Goal: Information Seeking & Learning: Check status

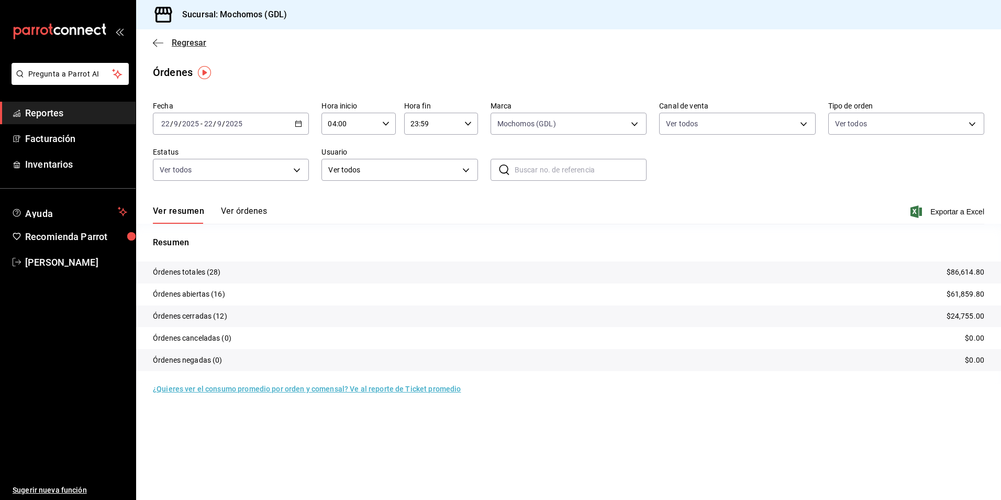
click at [185, 45] on span "Regresar" at bounding box center [189, 43] width 35 height 10
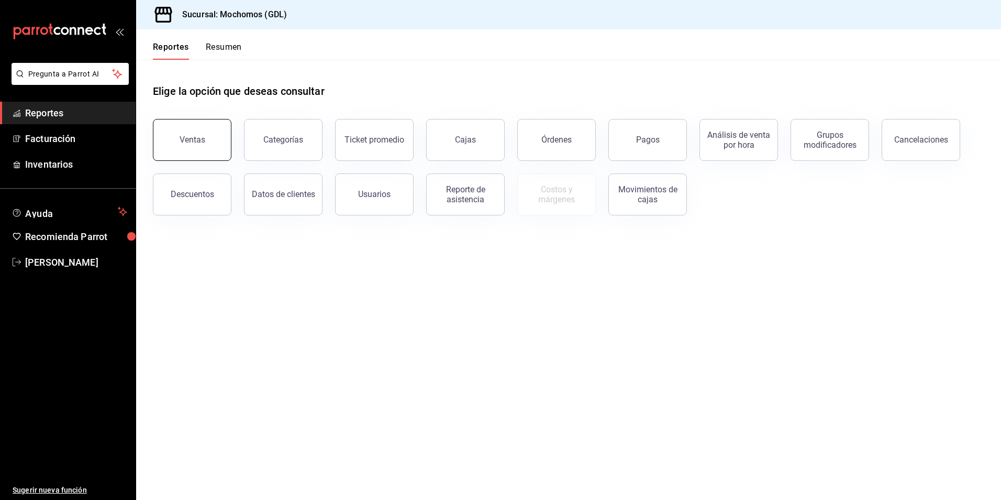
click at [194, 135] on button "Ventas" at bounding box center [192, 140] width 79 height 42
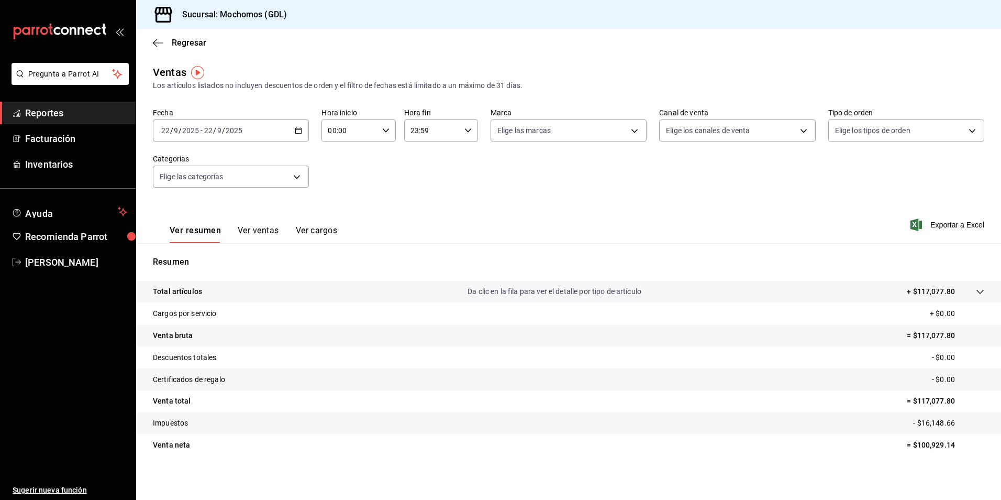
click at [299, 130] on icon "button" at bounding box center [298, 130] width 7 height 7
click at [179, 161] on span "Hoy" at bounding box center [202, 162] width 81 height 11
click at [298, 129] on icon "button" at bounding box center [298, 130] width 7 height 7
click at [234, 249] on li "Rango de fechas" at bounding box center [202, 257] width 98 height 24
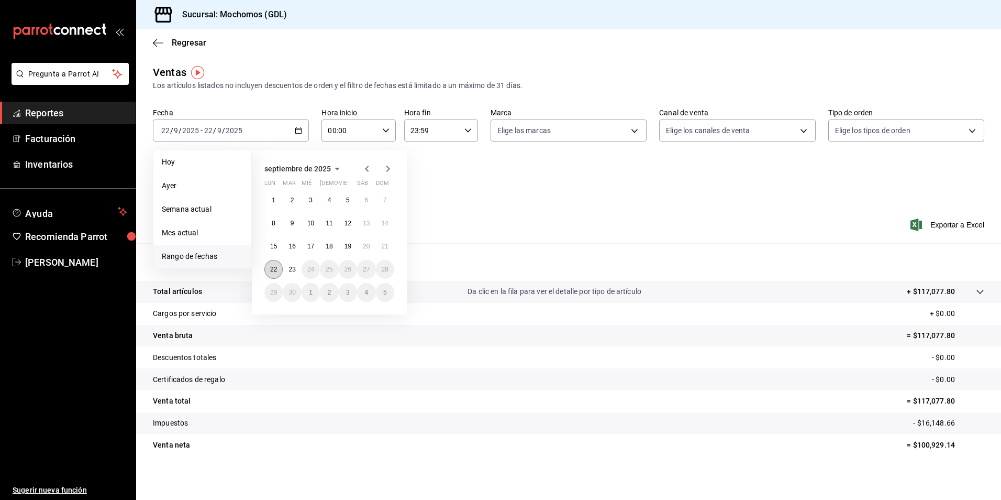
click at [281, 267] on button "22" at bounding box center [274, 269] width 18 height 19
click at [288, 268] on button "23" at bounding box center [292, 269] width 18 height 19
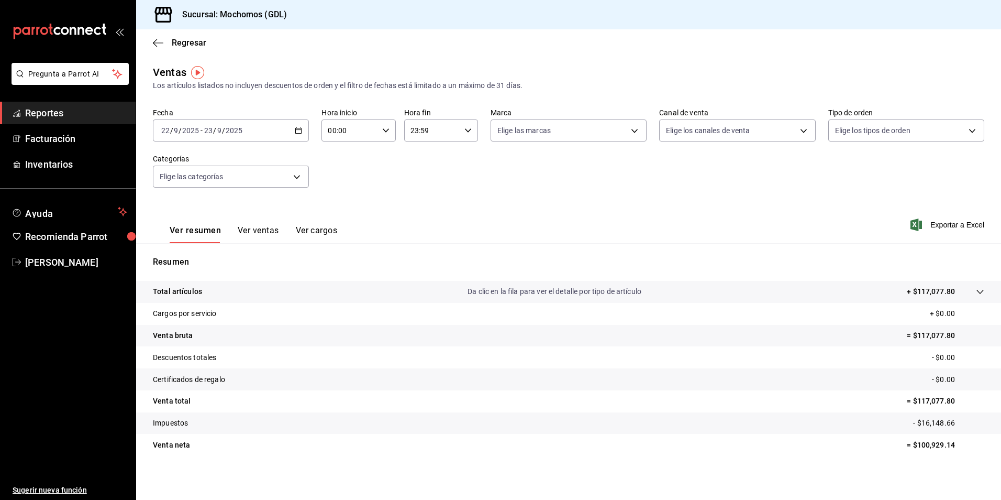
click at [384, 128] on icon "button" at bounding box center [385, 130] width 7 height 7
click at [330, 200] on button "04" at bounding box center [338, 205] width 32 height 21
type input "04:00"
click at [521, 132] on div at bounding box center [500, 250] width 1001 height 500
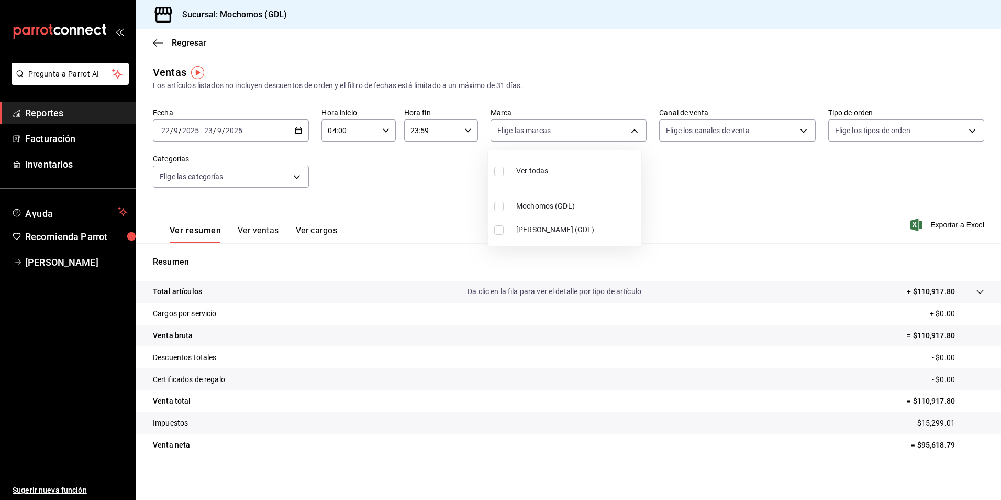
drag, startPoint x: 520, startPoint y: 136, endPoint x: 527, endPoint y: 170, distance: 34.8
click at [519, 137] on body "Pregunta a Parrot AI Reportes Facturación Inventarios Ayuda Recomienda Parrot […" at bounding box center [500, 250] width 1001 height 500
click at [526, 197] on li "Mochomos (GDL)" at bounding box center [564, 206] width 153 height 24
type input "36c25d4a-7cb0-456c-a434-e981d54830bc"
checkbox input "true"
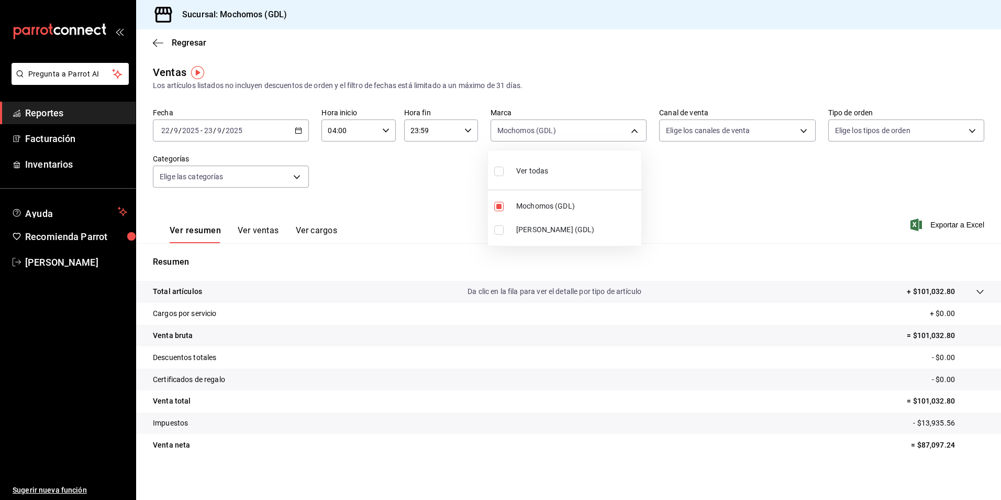
click at [701, 126] on div at bounding box center [500, 250] width 1001 height 500
click at [696, 130] on body "Pregunta a Parrot AI Reportes Facturación Inventarios Ayuda Recomienda Parrot […" at bounding box center [500, 250] width 1001 height 500
click at [661, 168] on li "Ver todos" at bounding box center [731, 170] width 153 height 31
type input "PARROT,UBER_EATS,RAPPI,DIDI_FOOD,ONLINE"
checkbox input "true"
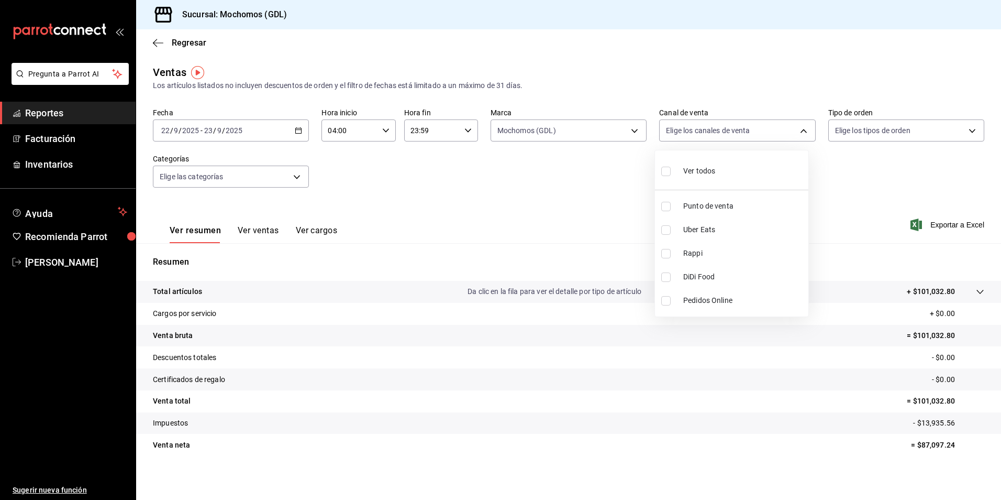
checkbox input "true"
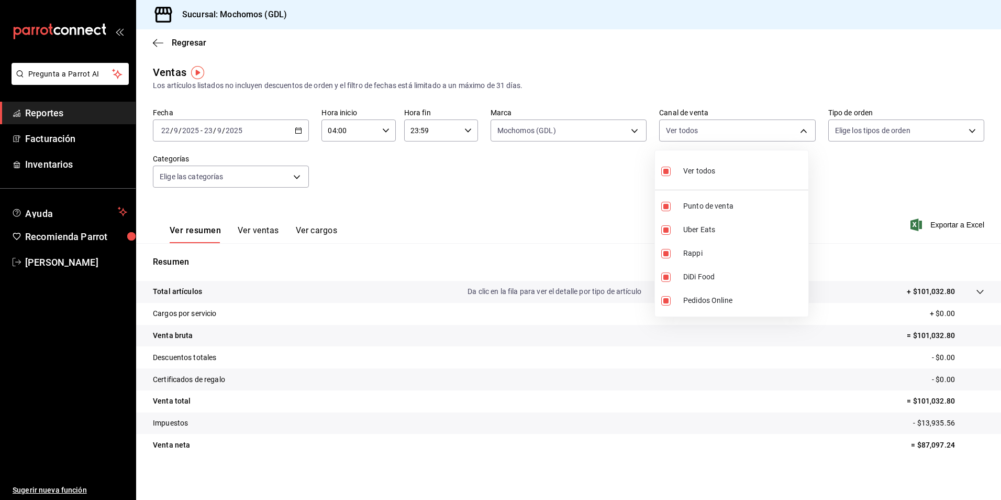
click at [845, 137] on div at bounding box center [500, 250] width 1001 height 500
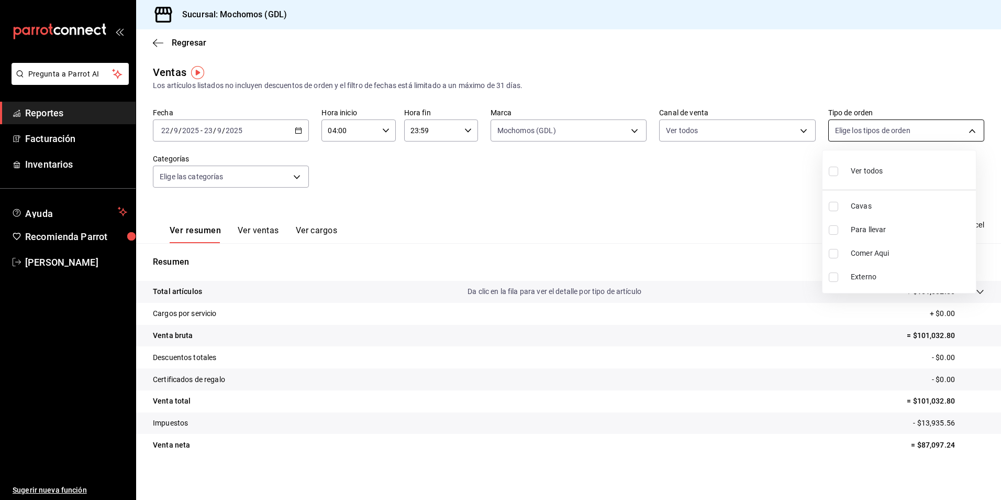
click at [833, 128] on body "Pregunta a Parrot AI Reportes Facturación Inventarios Ayuda Recomienda Parrot […" at bounding box center [500, 250] width 1001 height 500
click at [838, 169] on input "checkbox" at bounding box center [833, 171] width 9 height 9
checkbox input "true"
type input "c3d0baef-30c0-4718-9d76-caab43e27316,13c4cc4a-99d2-42c0-ba96-c3de8c08c13d,7b791…"
checkbox input "true"
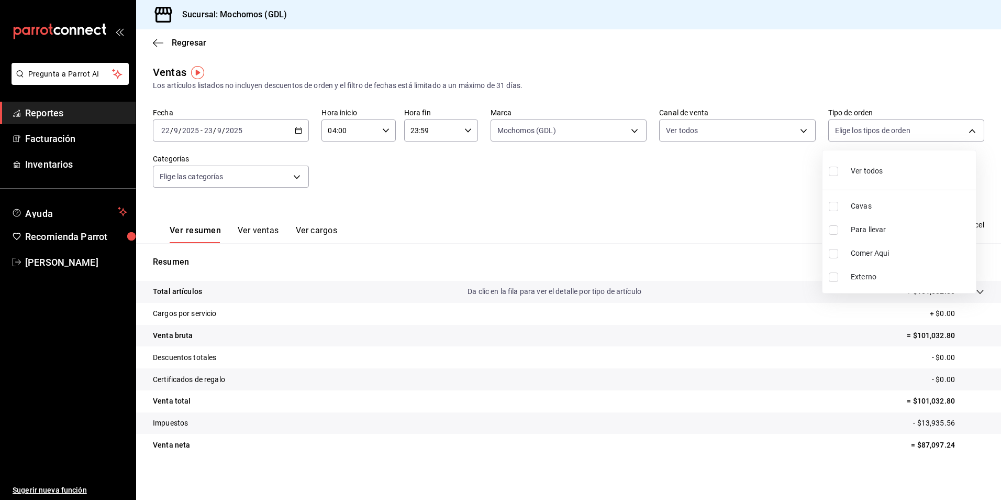
checkbox input "true"
click at [210, 182] on div at bounding box center [500, 250] width 1001 height 500
click at [210, 178] on body "Pregunta a Parrot AI Reportes Facturación Inventarios Ayuda Recomienda Parrot […" at bounding box center [500, 250] width 1001 height 500
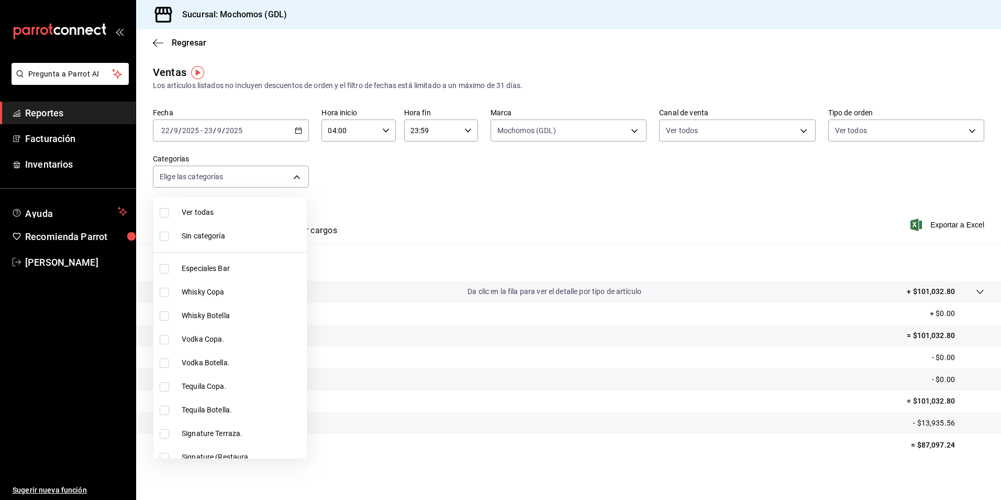
click at [211, 208] on span "Ver todas" at bounding box center [242, 212] width 121 height 11
type input "c0db8a99-aef8-4e9c-862d-72763fc5d605,0e6da5ad-e1ed-4623-8a7f-4db137866549,4ba6e…"
checkbox input "true"
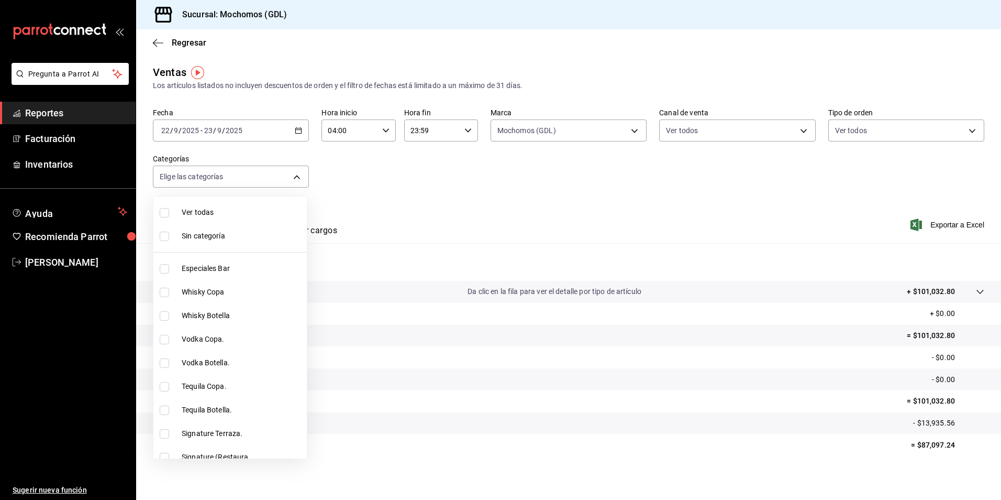
checkbox input "true"
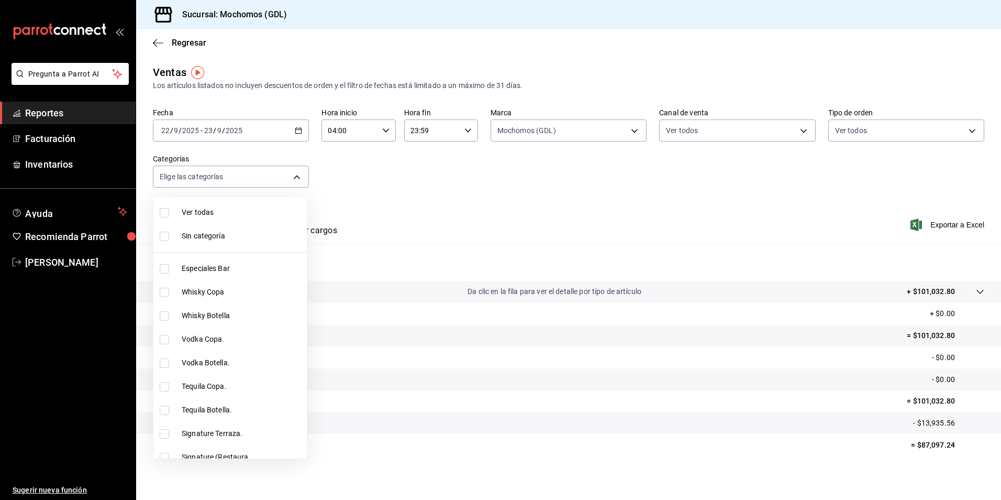
checkbox input "true"
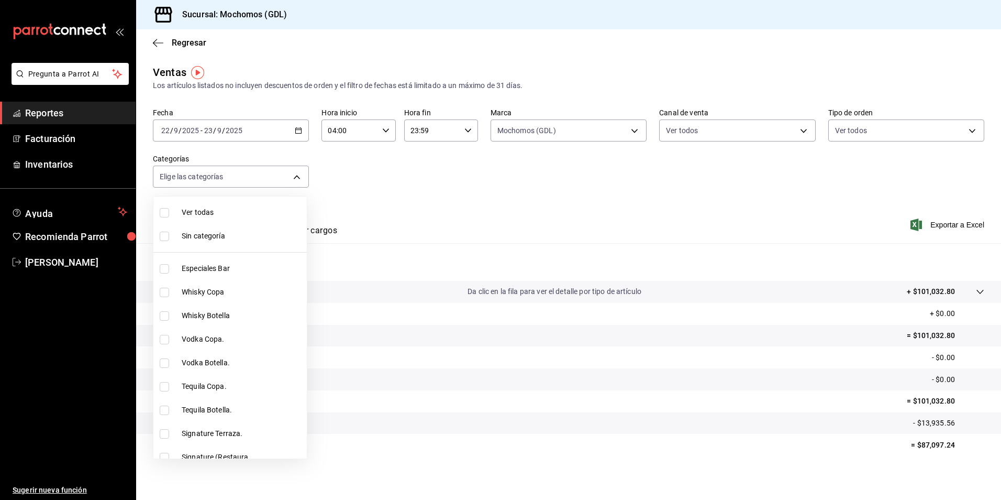
checkbox input "true"
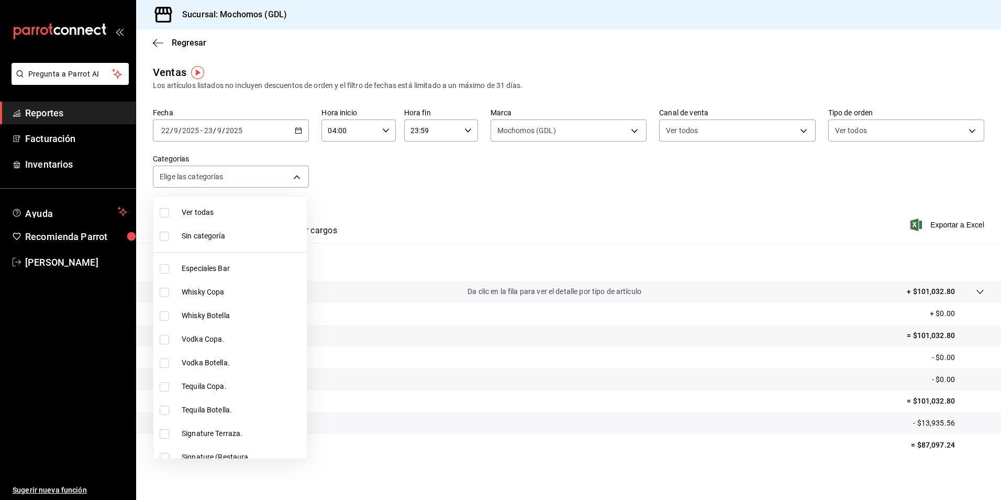
checkbox input "true"
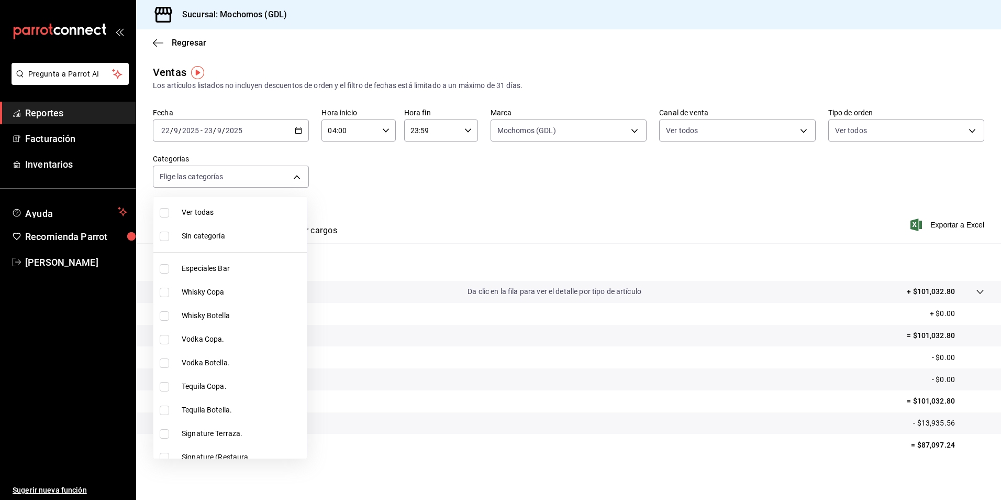
checkbox input "true"
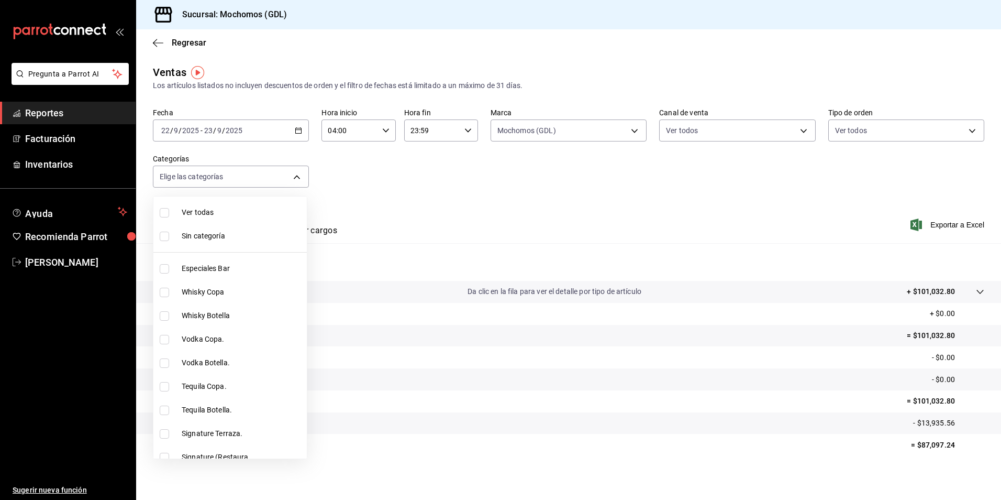
checkbox input "true"
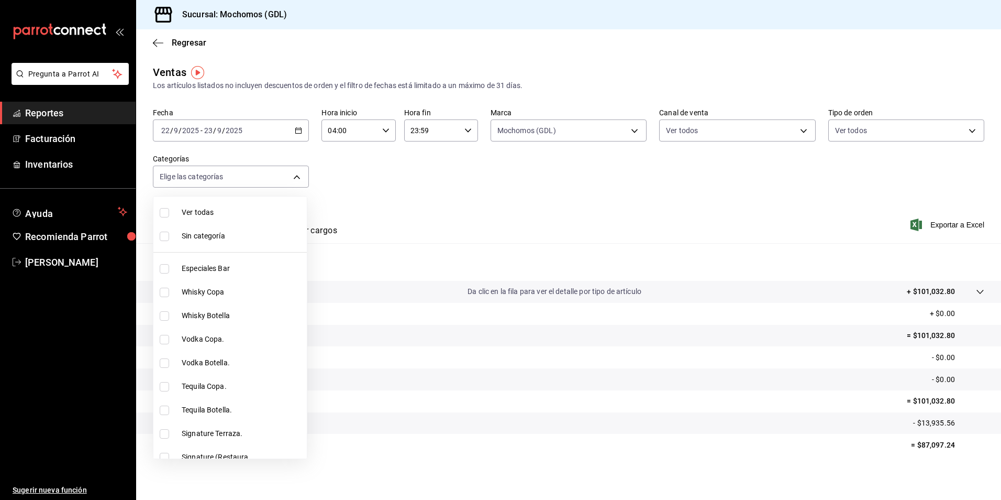
checkbox input "true"
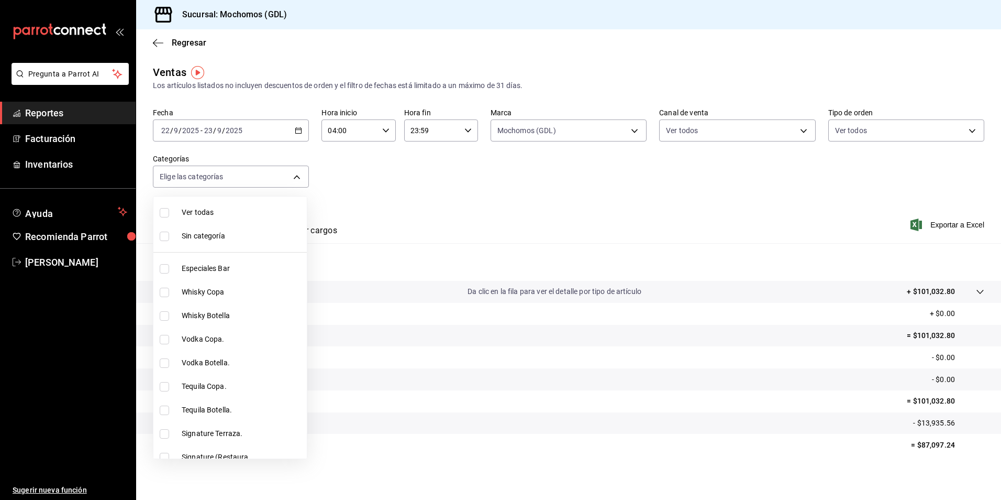
checkbox input "true"
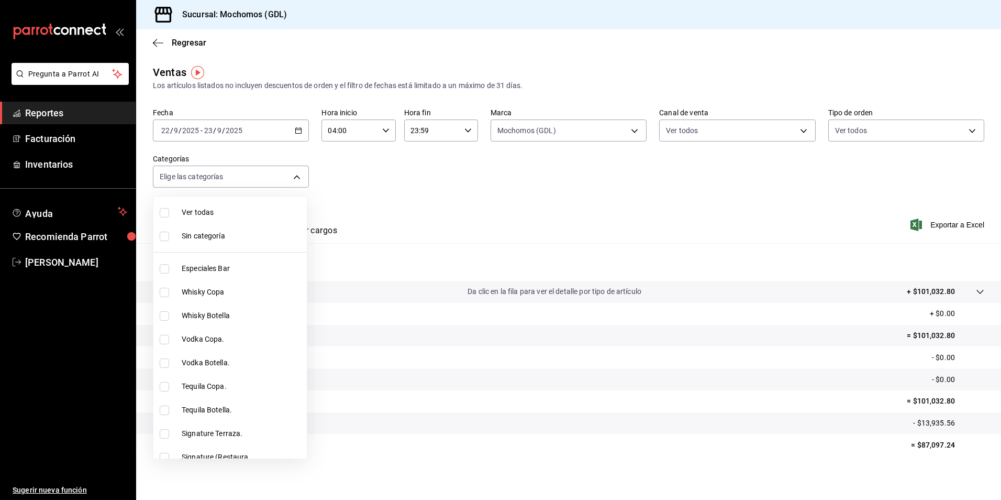
checkbox input "true"
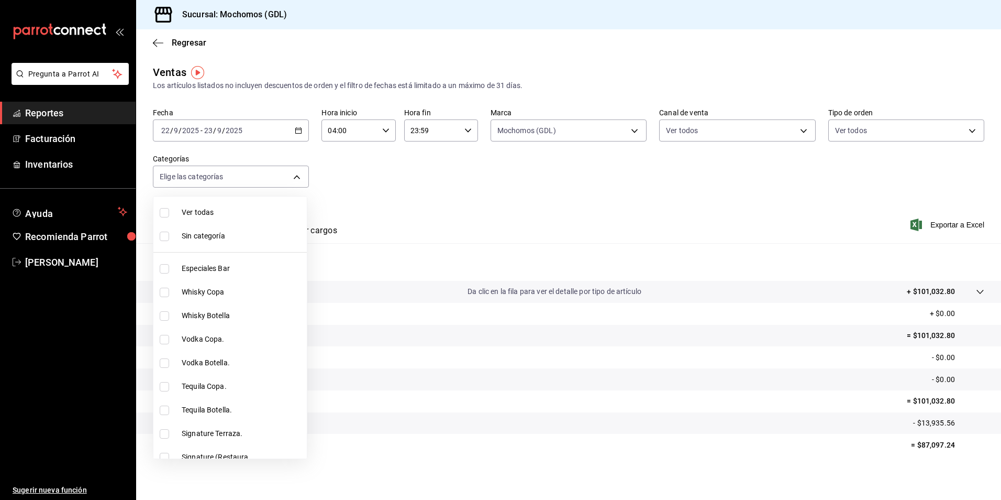
checkbox input "true"
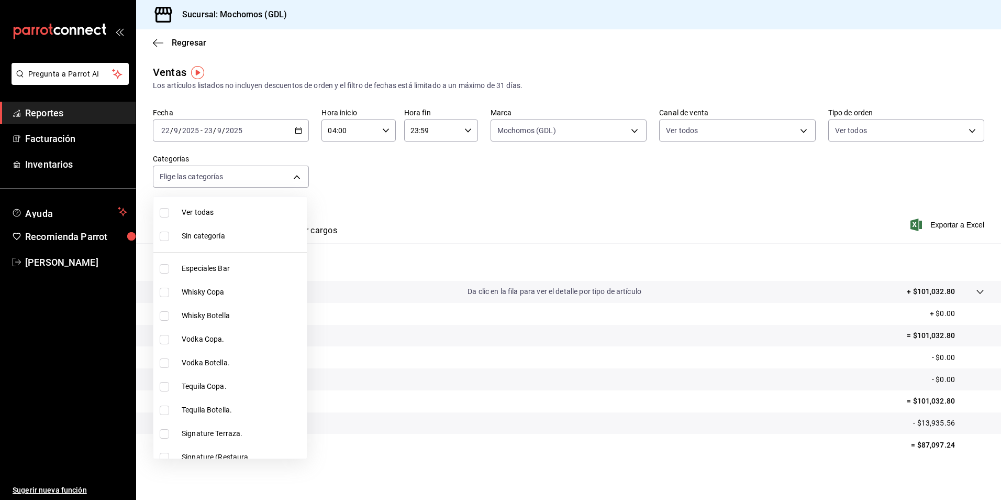
checkbox input "true"
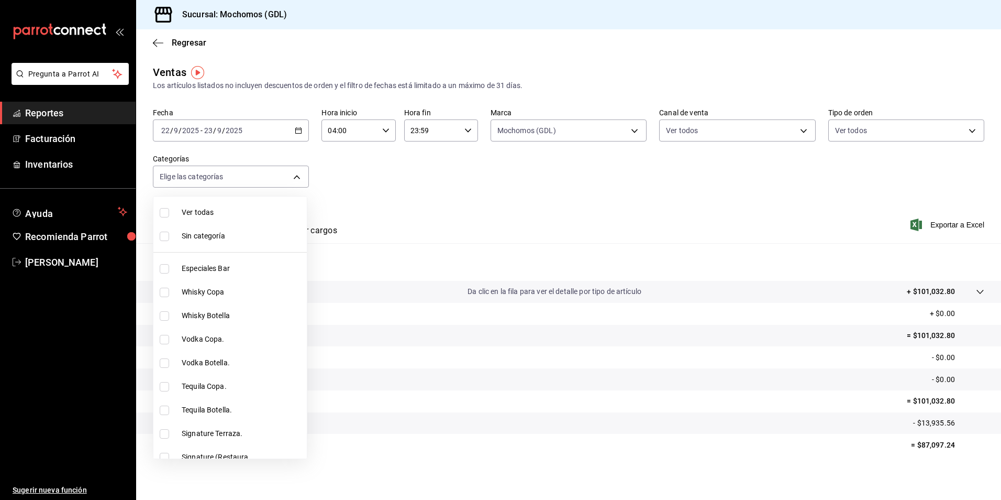
checkbox input "true"
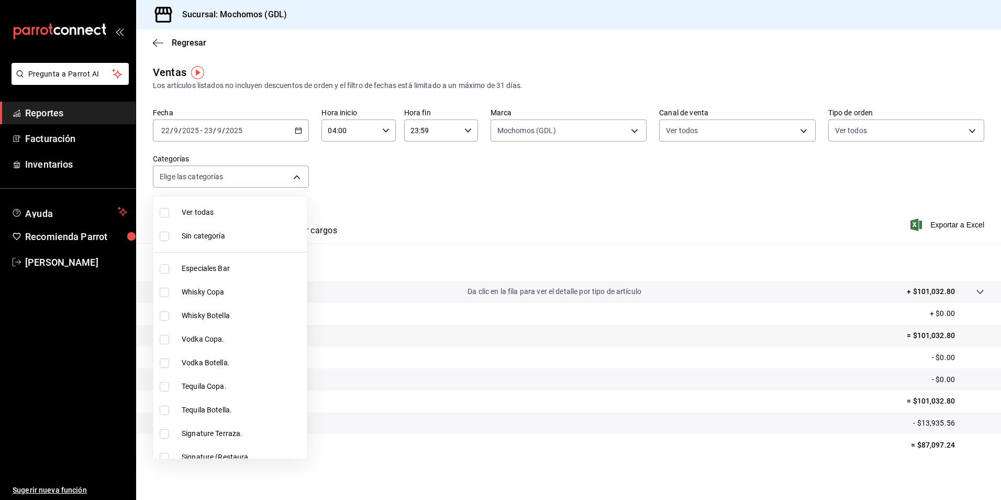
checkbox input "true"
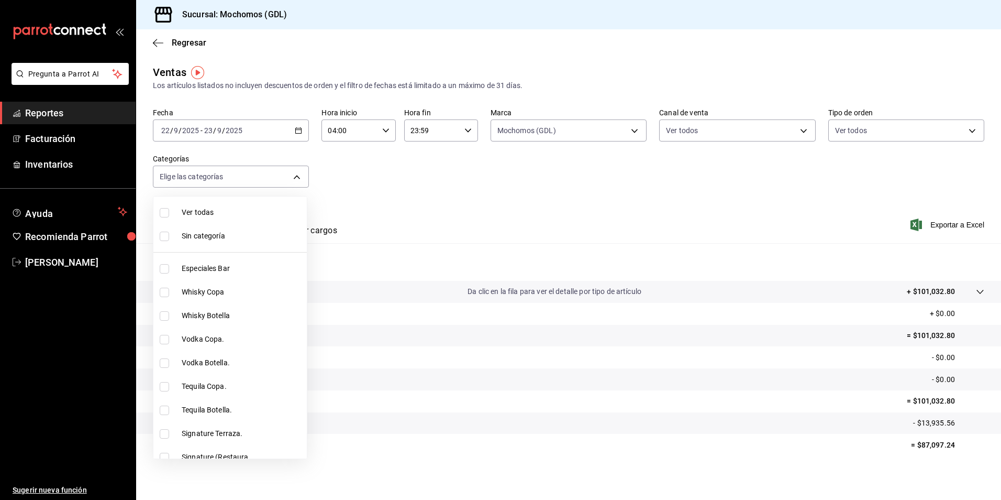
checkbox input "true"
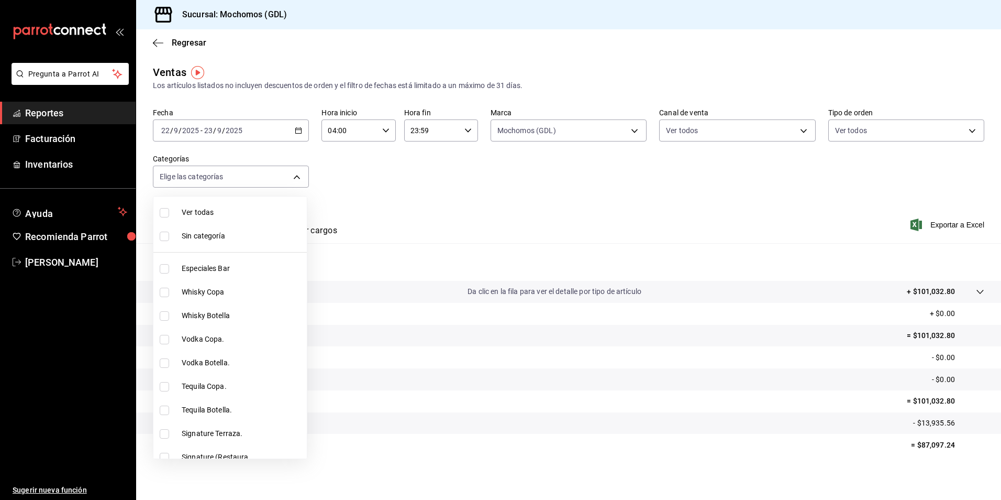
checkbox input "true"
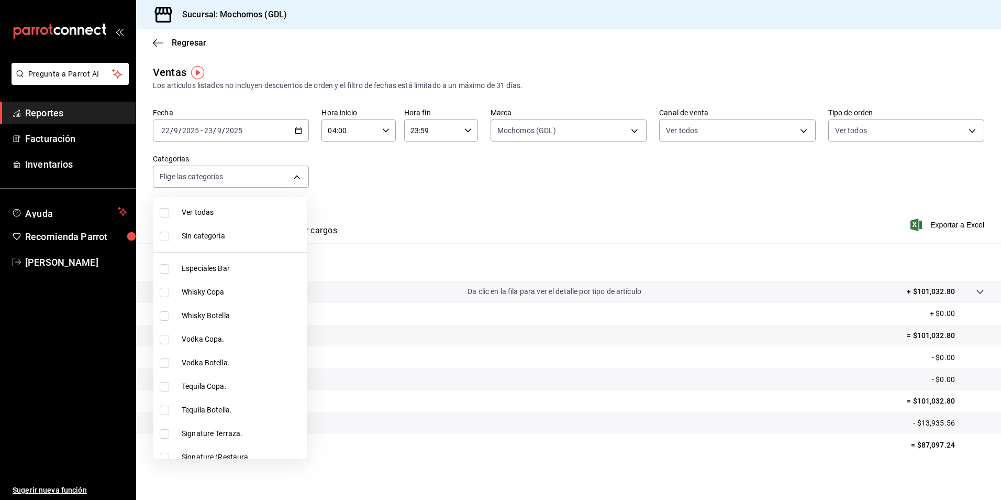
checkbox input "true"
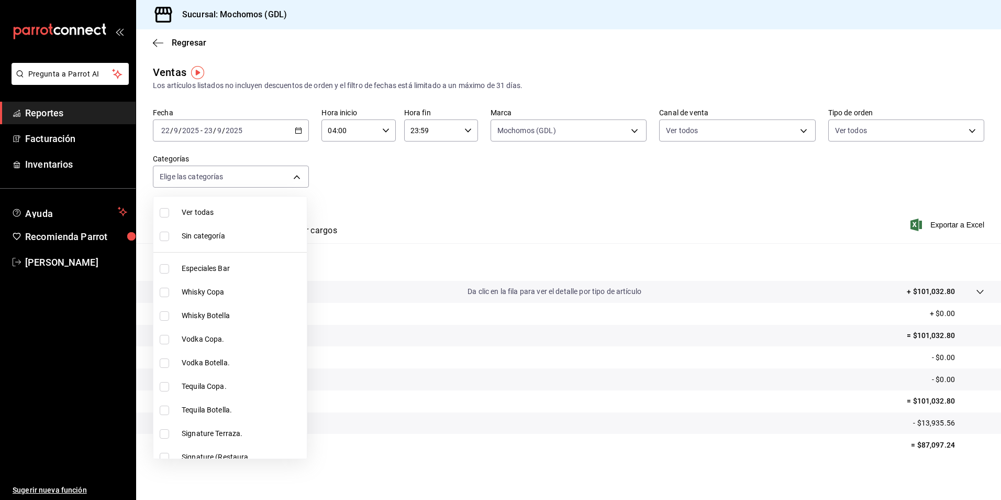
checkbox input "true"
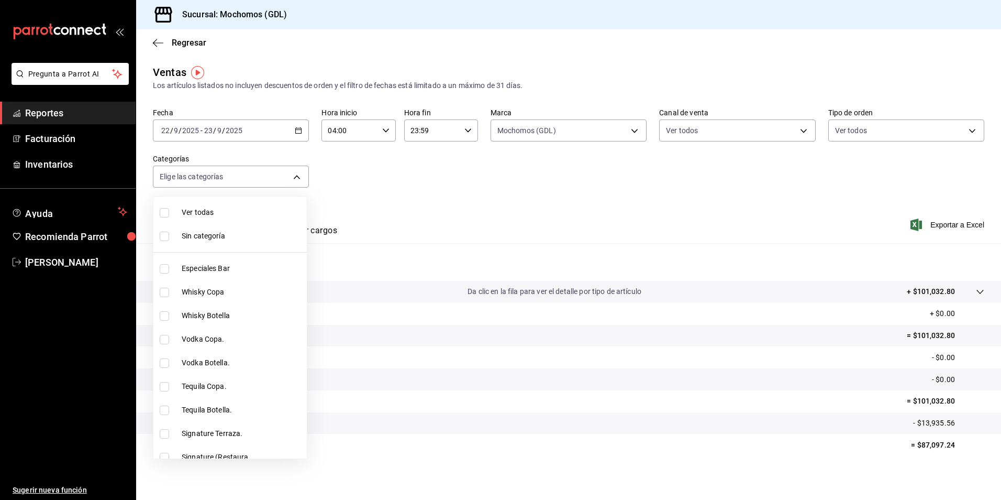
checkbox input "true"
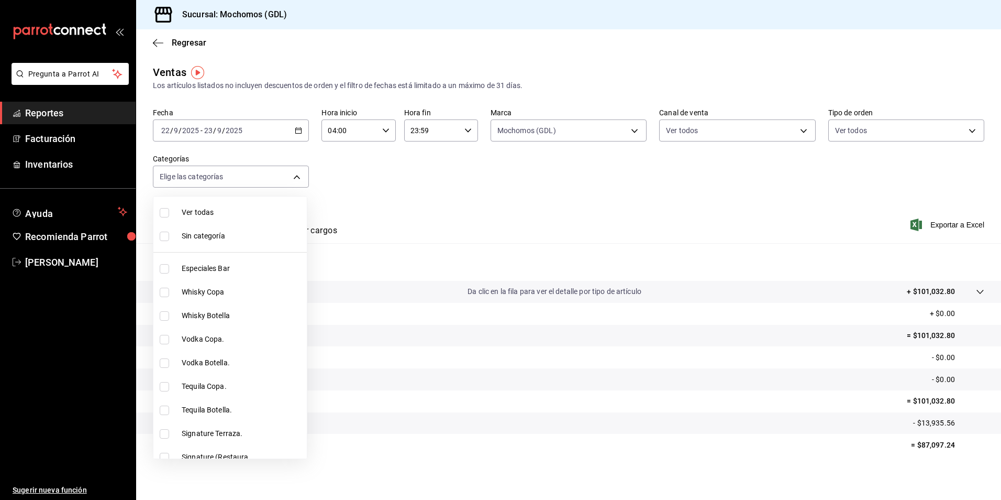
checkbox input "true"
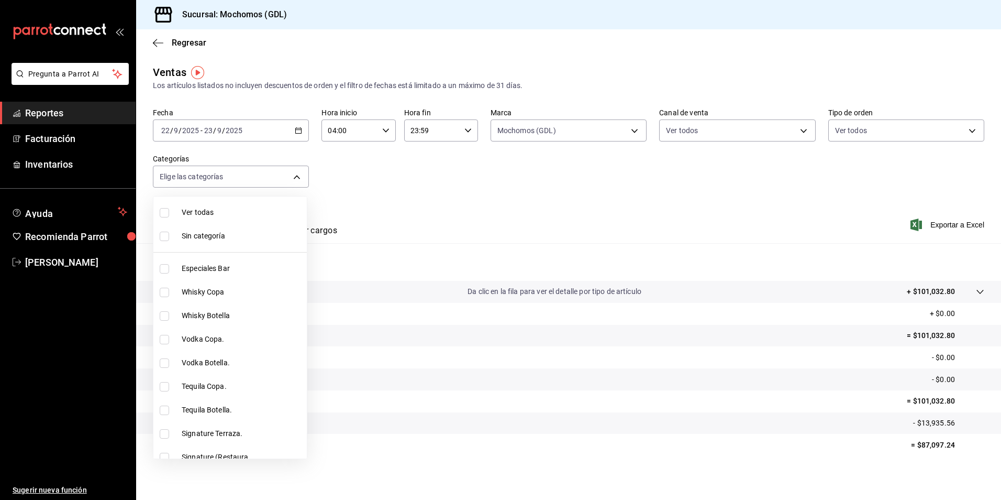
checkbox input "true"
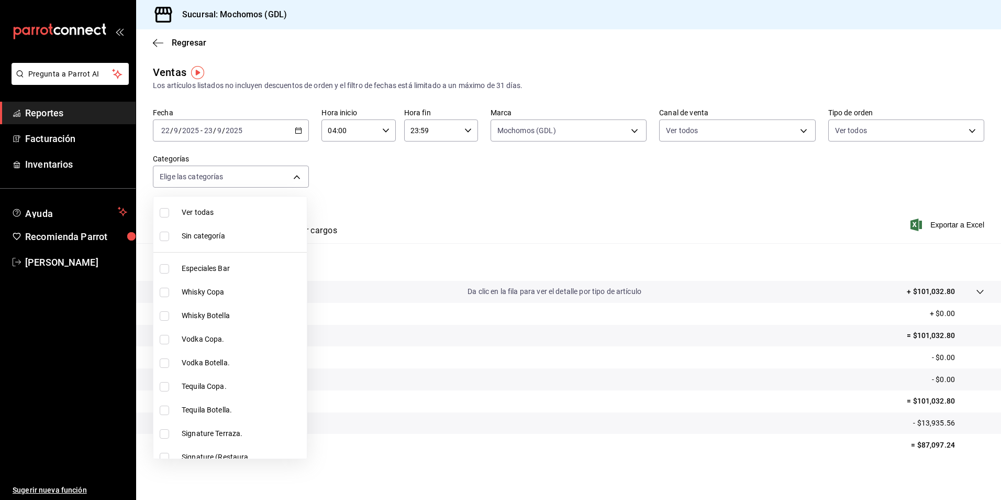
checkbox input "true"
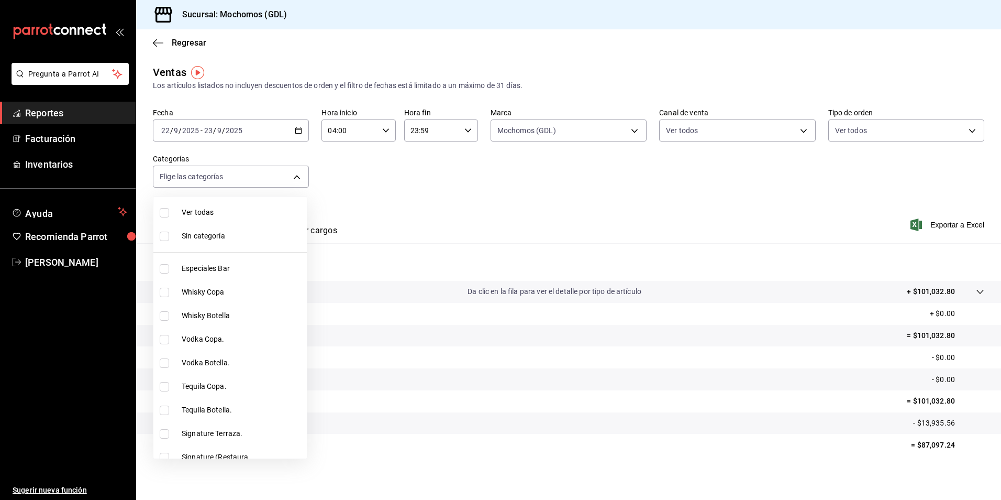
checkbox input "true"
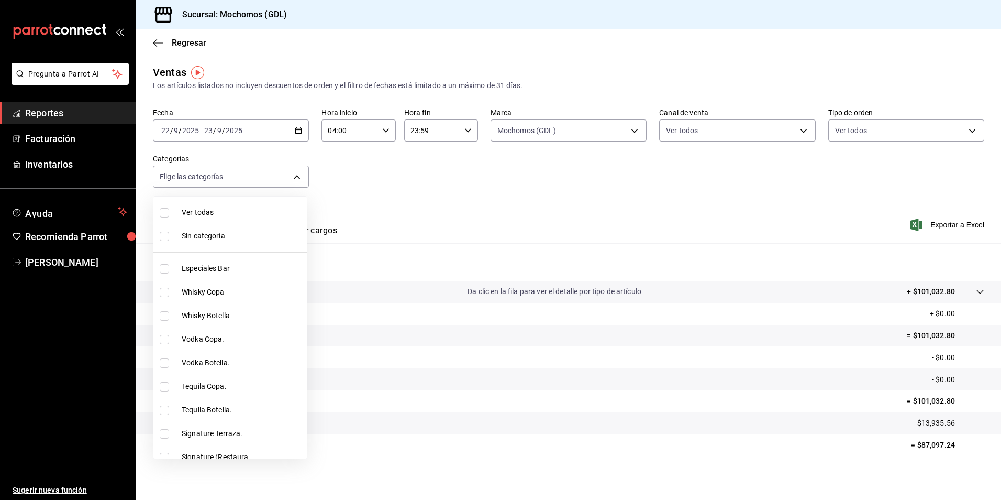
checkbox input "true"
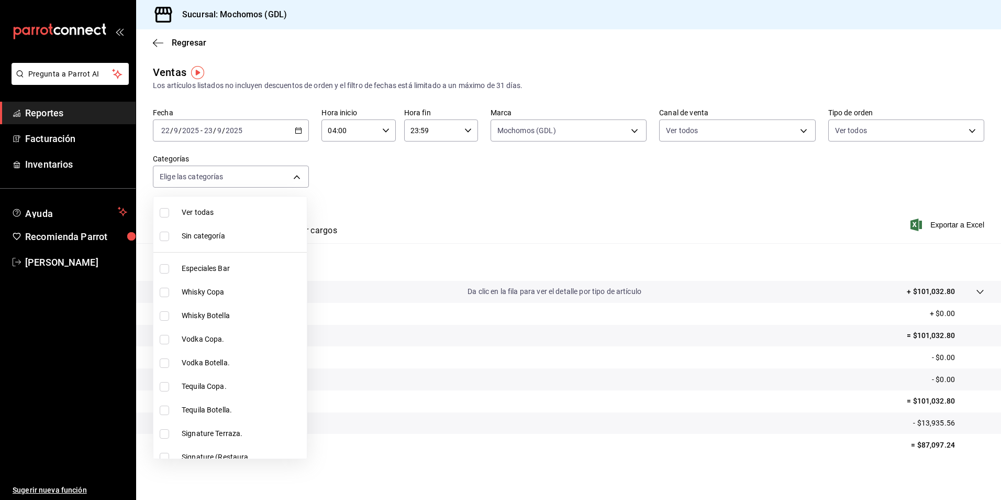
checkbox input "true"
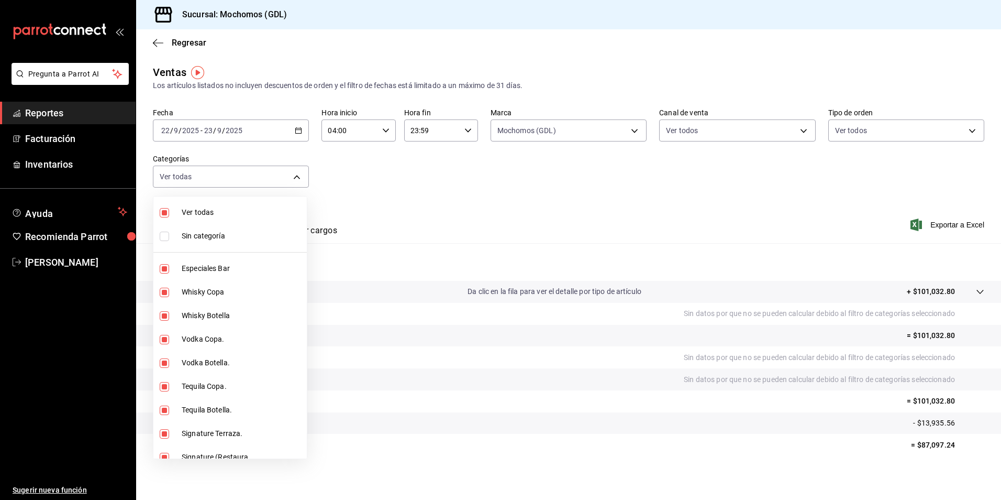
click at [224, 233] on span "Sin categoría" at bounding box center [242, 235] width 121 height 11
checkbox input "true"
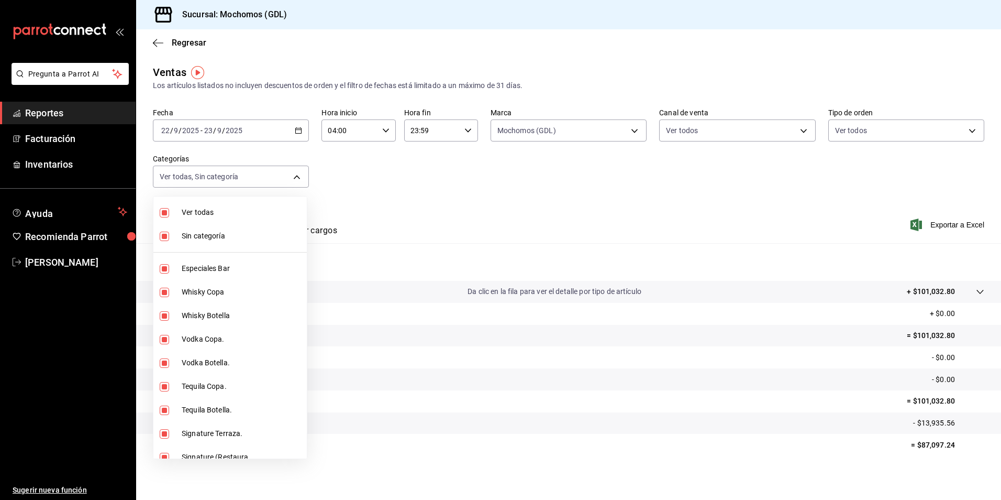
click at [586, 156] on div at bounding box center [500, 250] width 1001 height 500
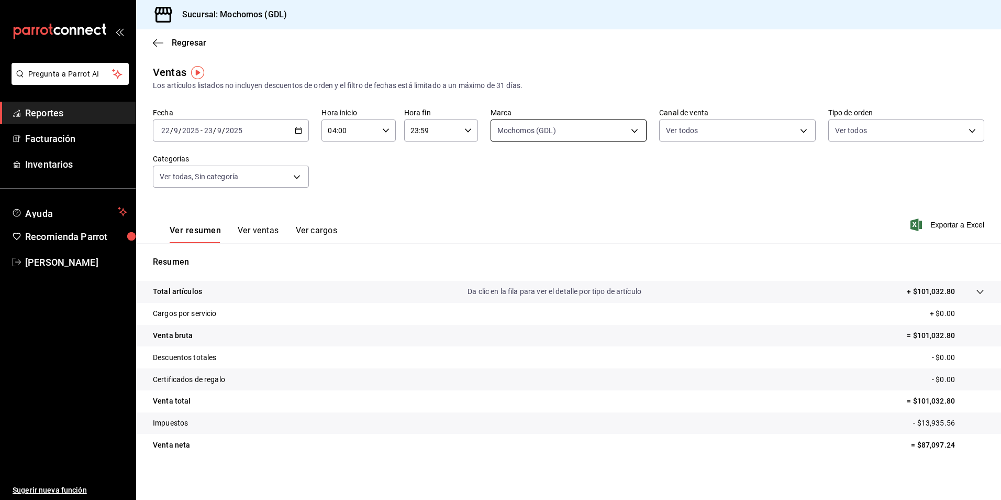
click at [564, 134] on body "Pregunta a Parrot AI Reportes Facturación Inventarios Ayuda Recomienda Parrot […" at bounding box center [500, 250] width 1001 height 500
click at [558, 203] on span "Mochomos (GDL)" at bounding box center [576, 206] width 121 height 11
checkbox input "false"
click at [558, 203] on span "Mochomos (GDL)" at bounding box center [576, 206] width 121 height 11
type input "36c25d4a-7cb0-456c-a434-e981d54830bc"
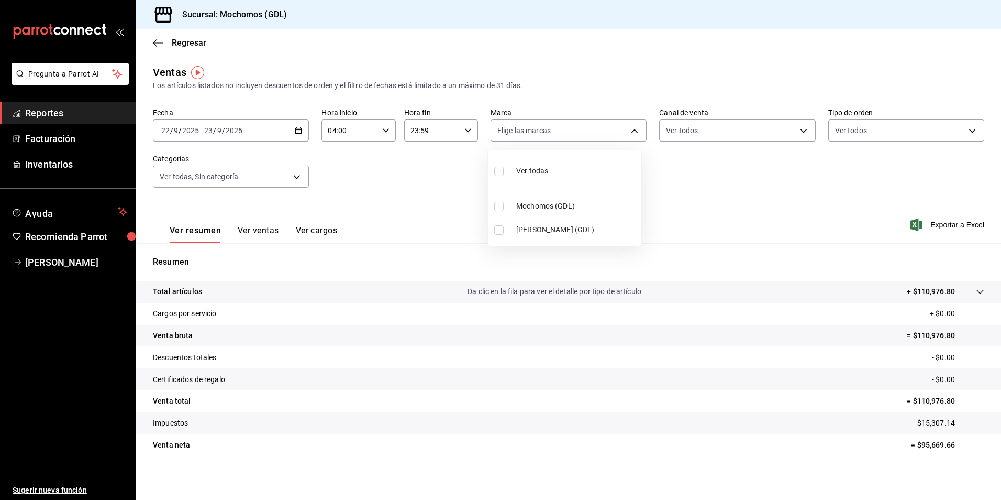
checkbox input "true"
click at [180, 42] on div at bounding box center [500, 250] width 1001 height 500
click at [189, 42] on span "Regresar" at bounding box center [189, 43] width 35 height 10
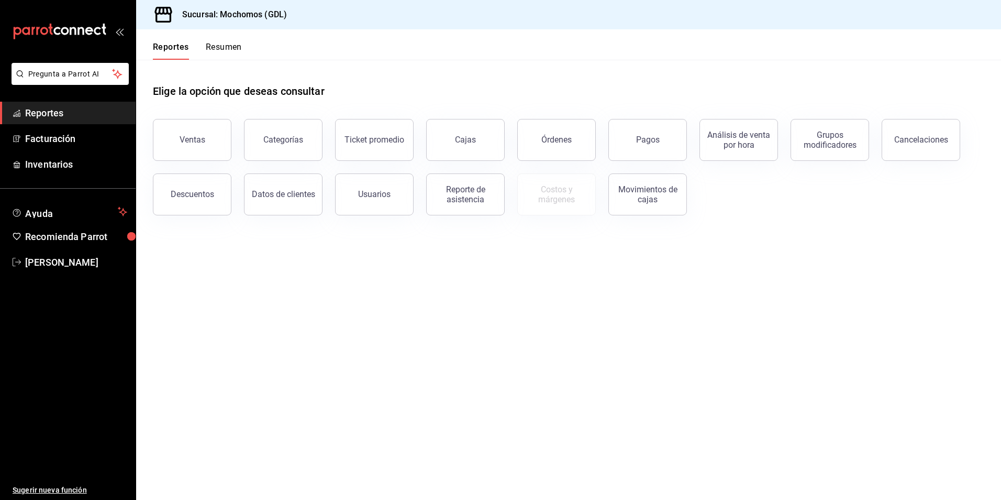
click at [555, 117] on div "Órdenes" at bounding box center [550, 133] width 91 height 54
click at [551, 151] on button "Órdenes" at bounding box center [556, 140] width 79 height 42
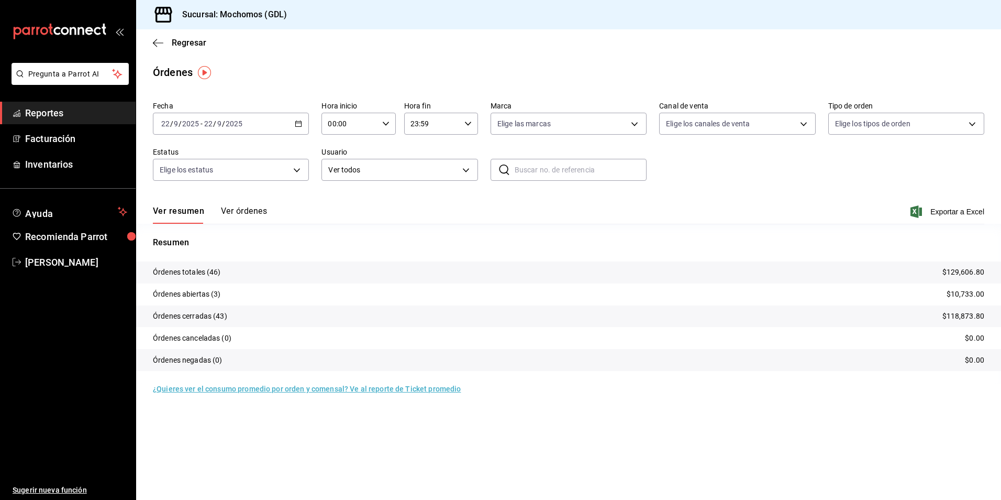
click at [296, 121] on icon "button" at bounding box center [298, 123] width 7 height 7
click at [216, 270] on span "Rango de fechas" at bounding box center [202, 273] width 81 height 11
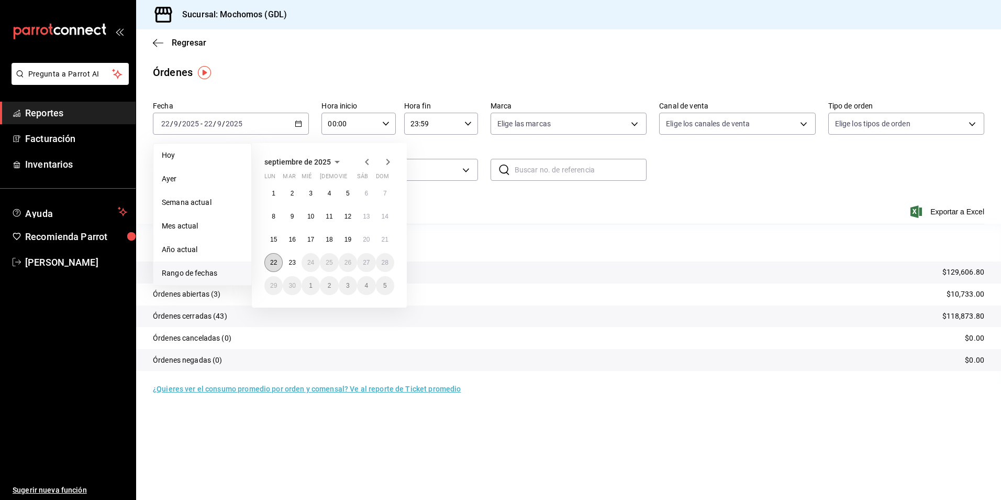
click at [272, 262] on abbr "22" at bounding box center [273, 262] width 7 height 7
click at [297, 260] on button "23" at bounding box center [292, 262] width 18 height 19
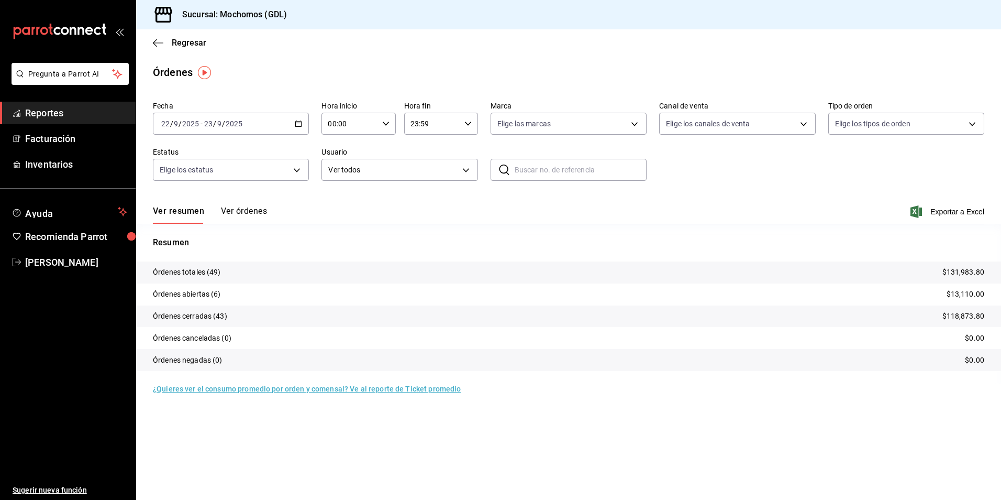
click at [394, 124] on div "00:00 Hora inicio" at bounding box center [359, 124] width 74 height 22
click at [342, 202] on span "04" at bounding box center [340, 198] width 20 height 8
type input "04:00"
click at [497, 136] on div at bounding box center [500, 250] width 1001 height 500
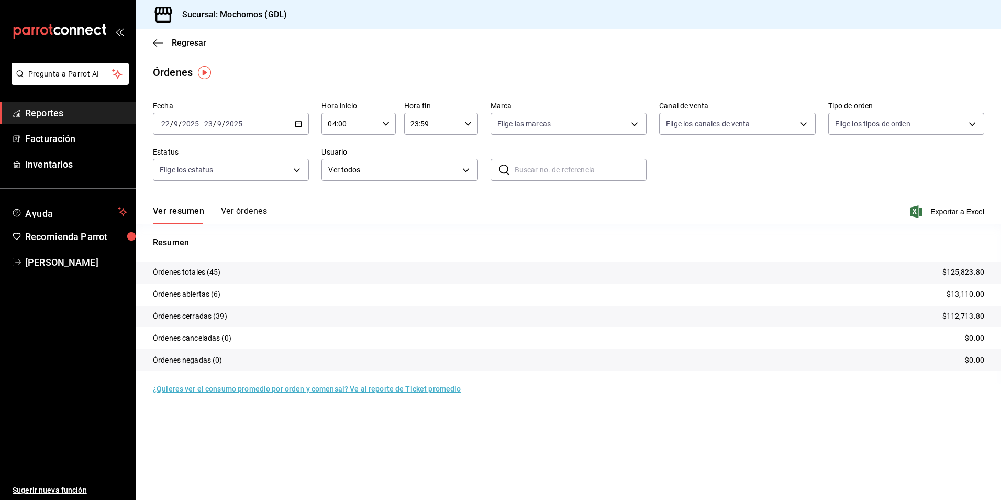
click at [504, 120] on body "Pregunta a Parrot AI Reportes Facturación Inventarios Ayuda Recomienda Parrot […" at bounding box center [500, 250] width 1001 height 500
click at [542, 197] on span "Mochomos (GDL)" at bounding box center [581, 199] width 123 height 11
type input "36c25d4a-7cb0-456c-a434-e981d54830bc"
checkbox input "true"
click at [556, 197] on span "Mochomos (GDL)" at bounding box center [581, 199] width 123 height 11
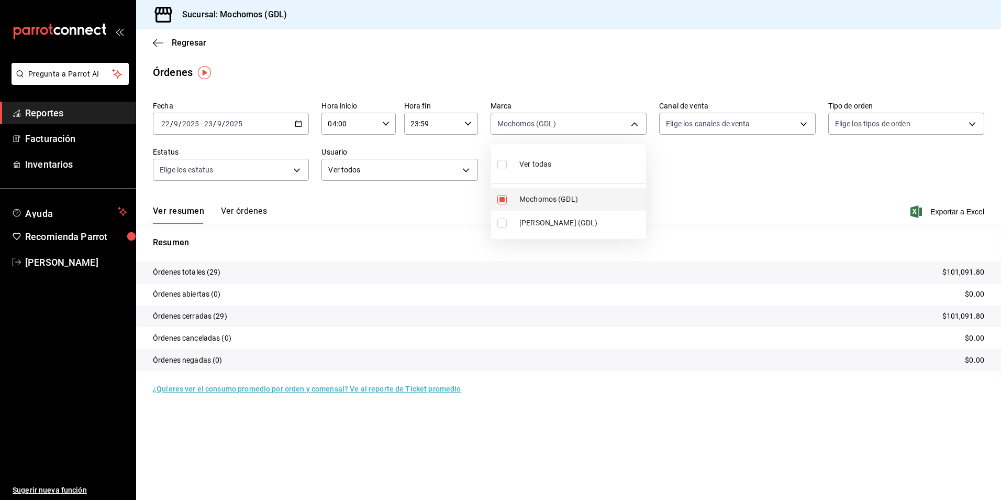
checkbox input "false"
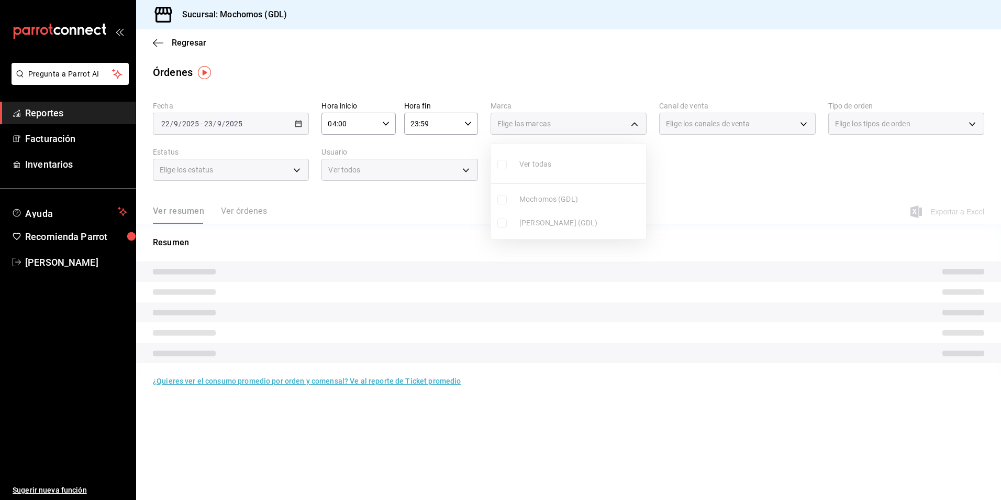
click at [549, 224] on ul "Ver todas Mochomos (GDL) [PERSON_NAME] (GDL)" at bounding box center [568, 191] width 155 height 95
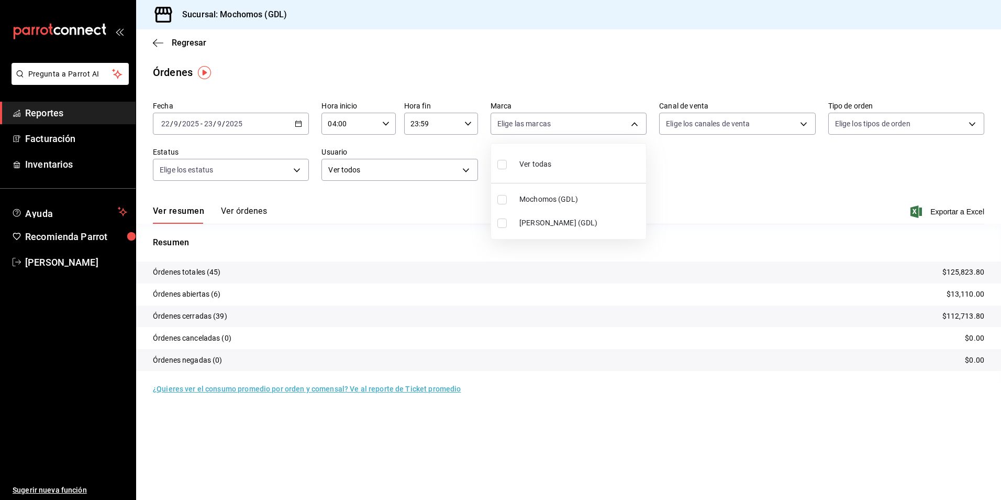
click at [561, 219] on span "[PERSON_NAME] (GDL)" at bounding box center [581, 222] width 123 height 11
type input "9cac9703-0c5a-4d8b-addd-5b6b571d65b9"
checkbox input "true"
click at [702, 117] on div at bounding box center [500, 250] width 1001 height 500
click at [706, 127] on body "Pregunta a Parrot AI Reportes Facturación Inventarios Ayuda Recomienda Parrot […" at bounding box center [500, 250] width 1001 height 500
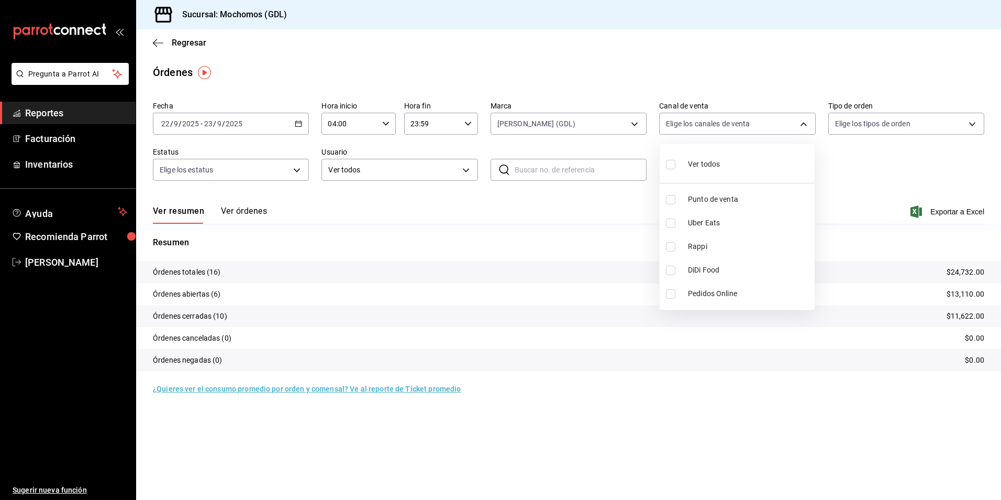
click at [699, 164] on span "Ver todos" at bounding box center [704, 164] width 32 height 11
type input "PARROT,UBER_EATS,RAPPI,DIDI_FOOD,ONLINE"
checkbox input "true"
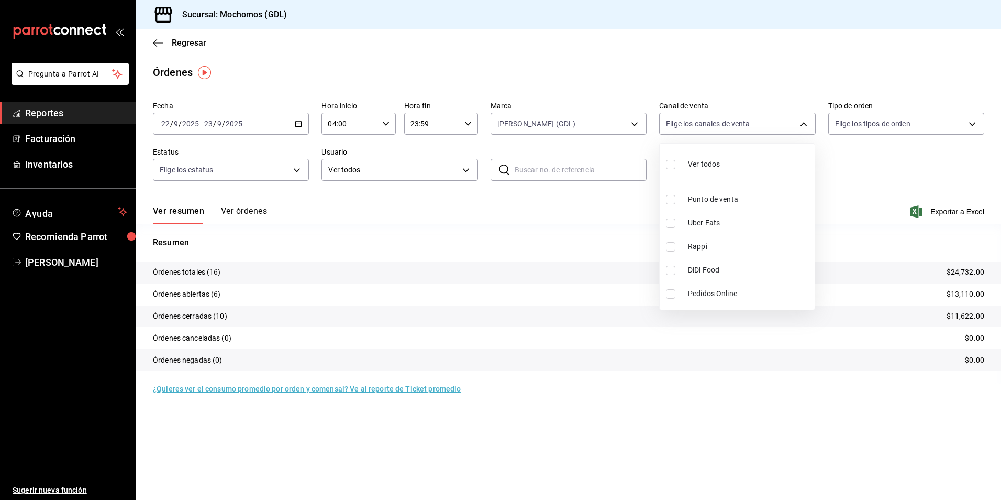
checkbox input "true"
click at [844, 125] on div at bounding box center [500, 250] width 1001 height 500
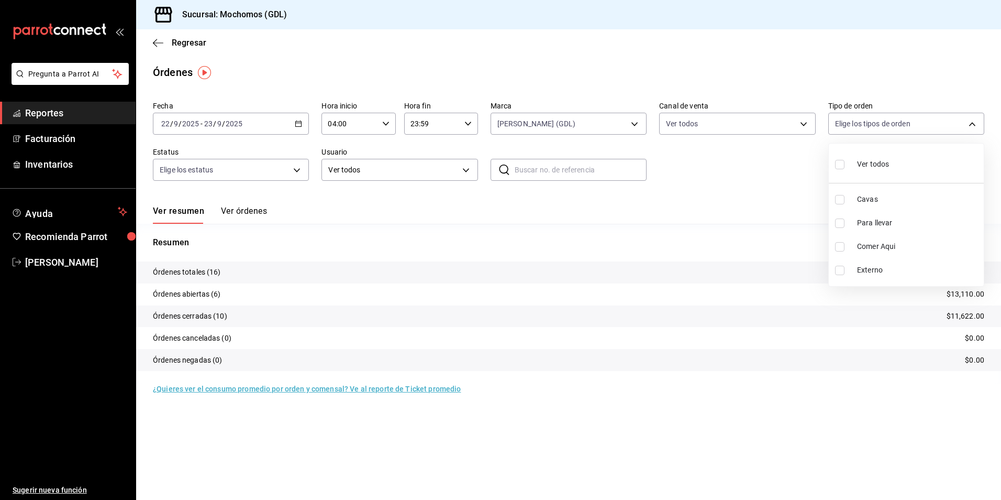
click at [844, 125] on body "Pregunta a Parrot AI Reportes Facturación Inventarios Ayuda Recomienda Parrot […" at bounding box center [500, 250] width 1001 height 500
click at [853, 161] on div "Ver todos" at bounding box center [862, 163] width 54 height 23
type input "c3d0baef-30c0-4718-9d76-caab43e27316,13c4cc4a-99d2-42c0-ba96-c3de8c08c13d,7b791…"
checkbox input "true"
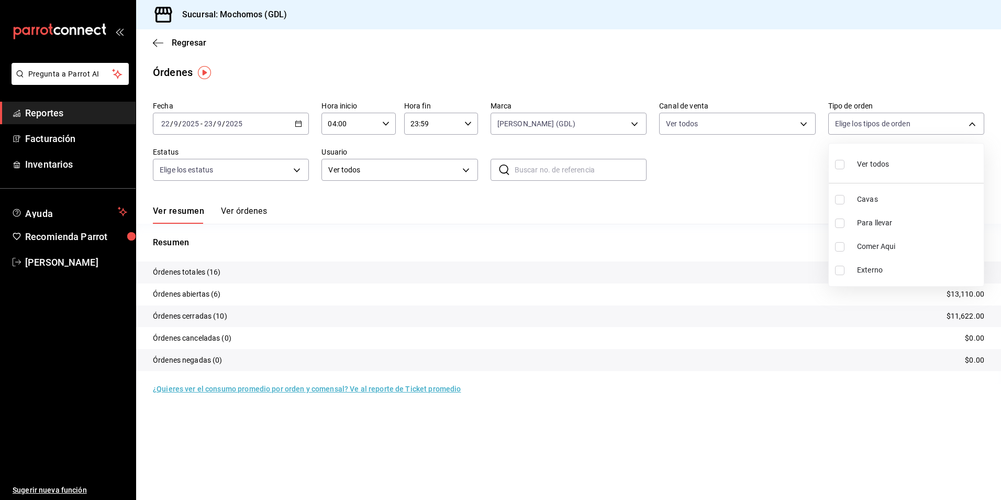
checkbox input "true"
click at [407, 210] on div at bounding box center [500, 250] width 1001 height 500
click at [226, 173] on body "Pregunta a Parrot AI Reportes Facturación Inventarios Ayuda Recomienda Parrot […" at bounding box center [500, 250] width 1001 height 500
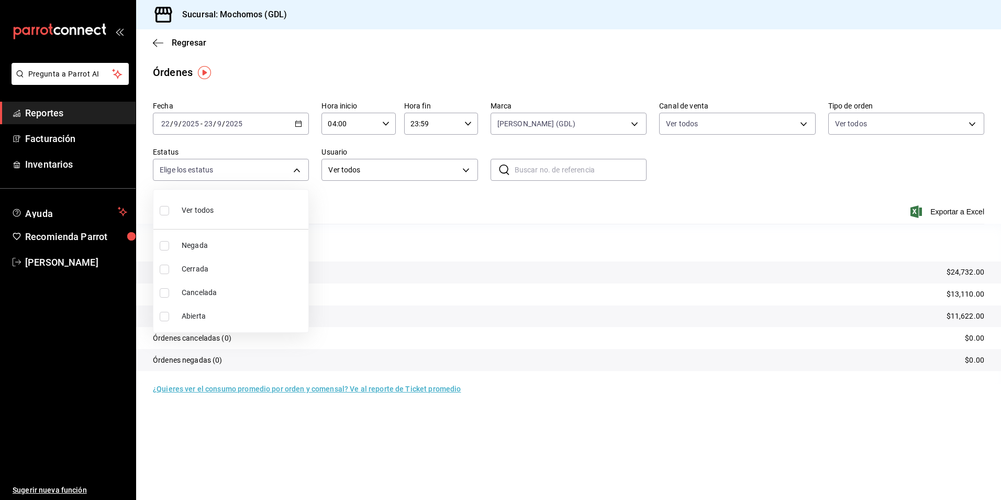
click at [224, 170] on div at bounding box center [500, 250] width 1001 height 500
click at [214, 173] on body "Pregunta a Parrot AI Reportes Facturación Inventarios Ayuda Recomienda Parrot […" at bounding box center [500, 250] width 1001 height 500
click at [225, 212] on li "Ver todos" at bounding box center [230, 209] width 155 height 31
type input "DENIED,FINISHED,CANCELED,OPEN"
checkbox input "true"
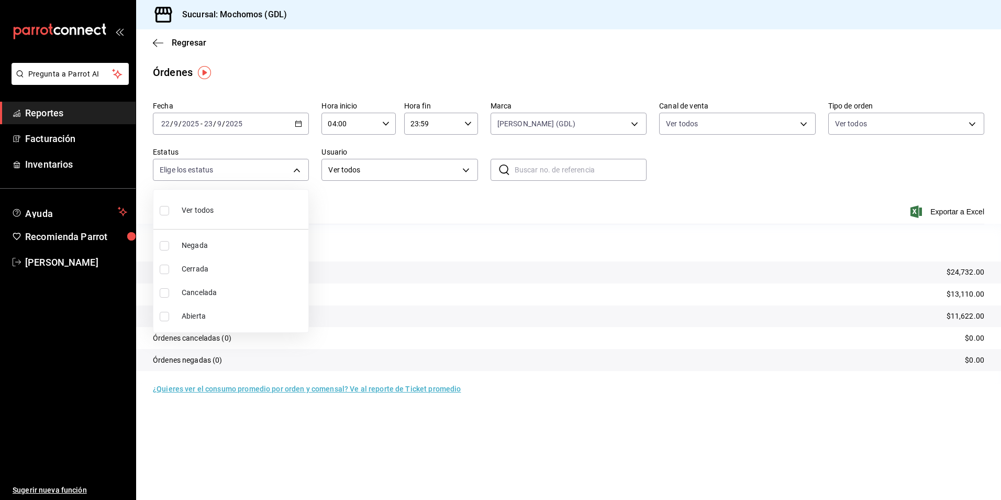
checkbox input "true"
click at [802, 200] on div at bounding box center [500, 250] width 1001 height 500
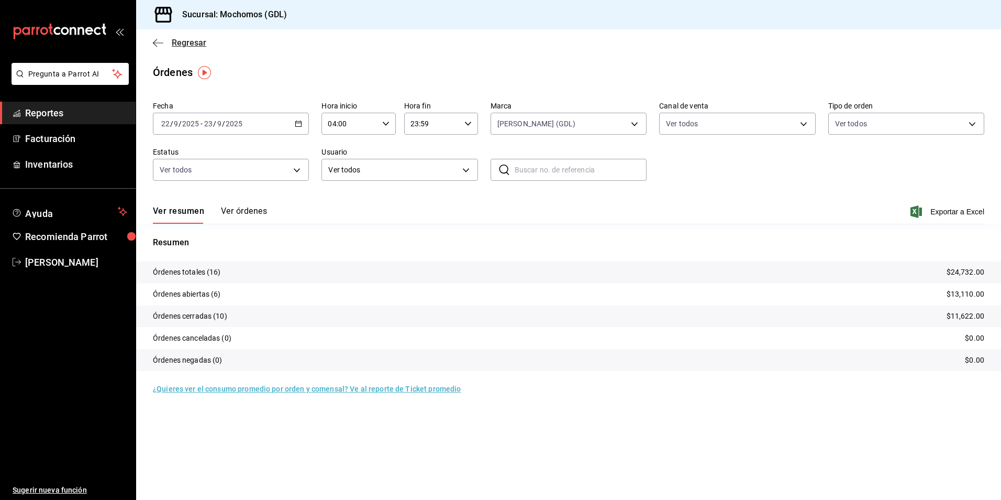
click at [185, 43] on span "Regresar" at bounding box center [189, 43] width 35 height 10
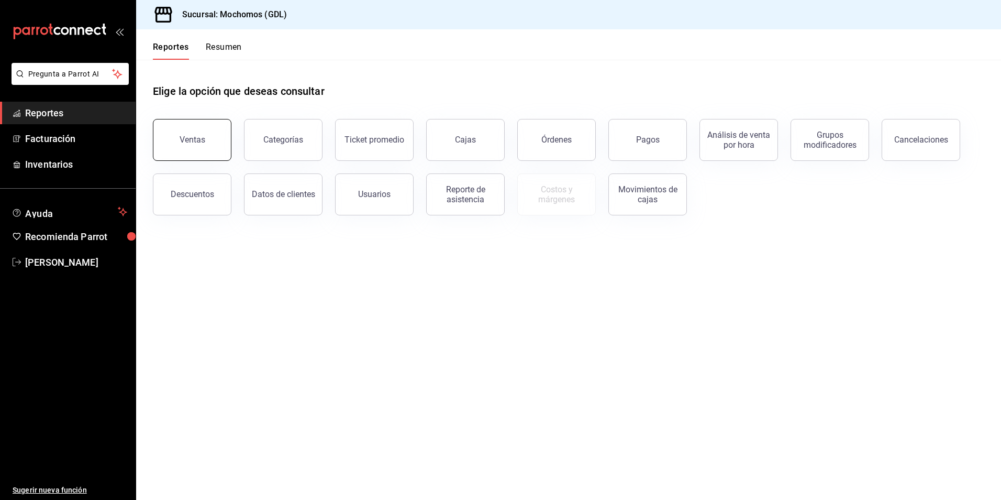
click at [211, 138] on button "Ventas" at bounding box center [192, 140] width 79 height 42
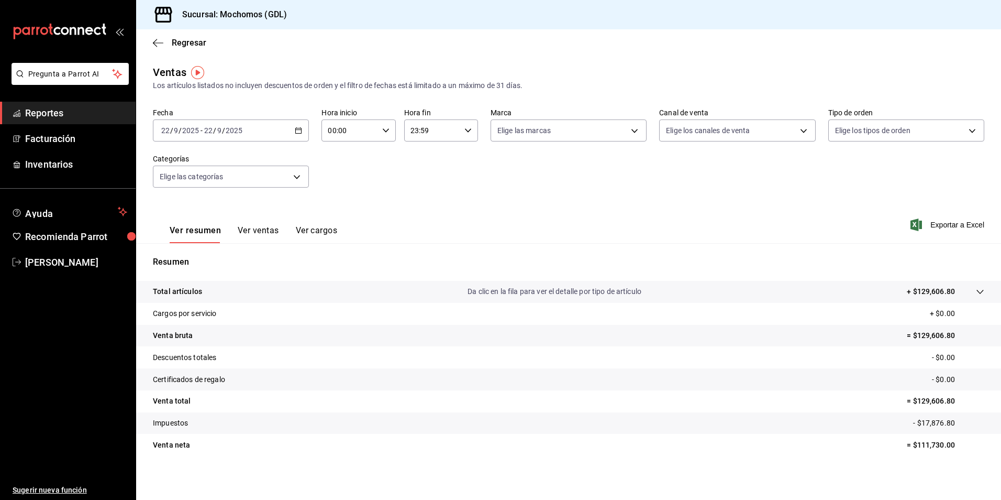
click at [295, 128] on icon "button" at bounding box center [298, 130] width 7 height 7
click at [229, 247] on li "Rango de fechas" at bounding box center [202, 257] width 98 height 24
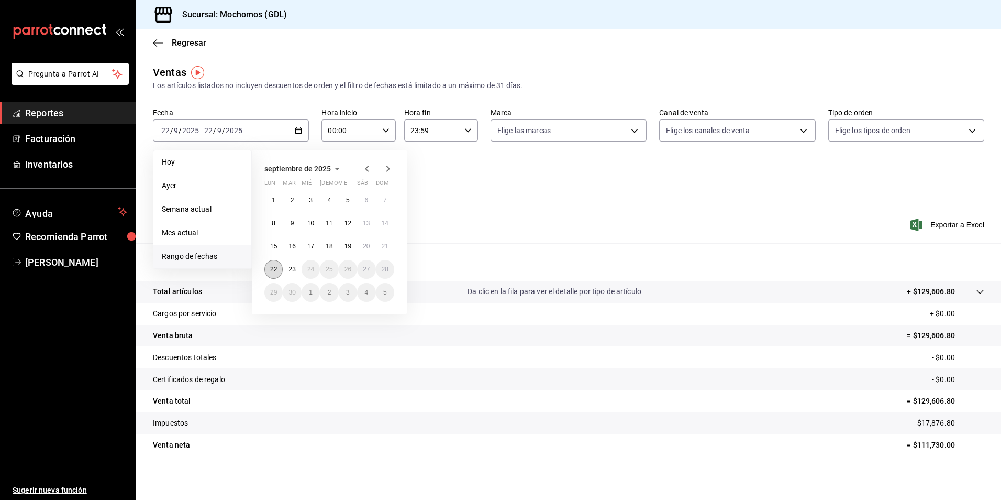
click at [275, 269] on abbr "22" at bounding box center [273, 269] width 7 height 7
click at [288, 271] on button "23" at bounding box center [292, 269] width 18 height 19
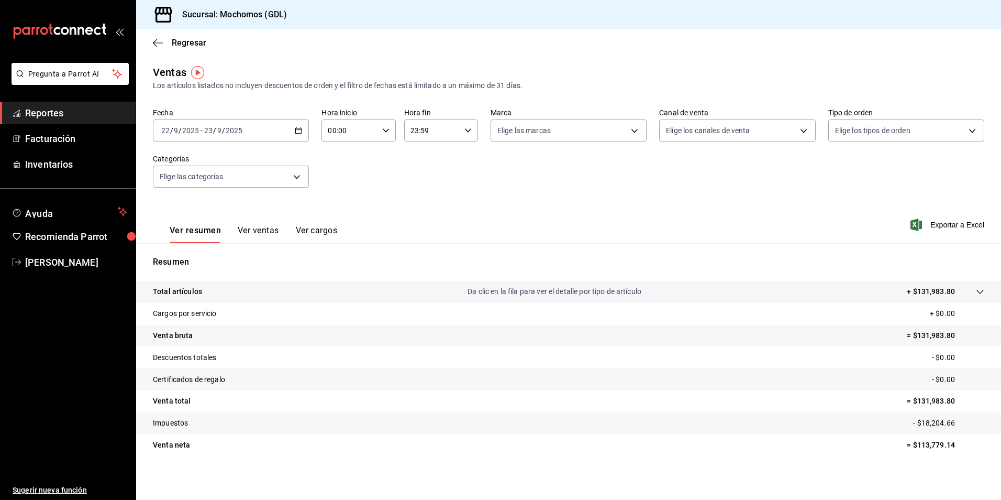
click at [385, 132] on icon "button" at bounding box center [385, 130] width 7 height 7
click at [340, 155] on span "04" at bounding box center [338, 153] width 20 height 8
type input "04:00"
click at [539, 137] on div at bounding box center [500, 250] width 1001 height 500
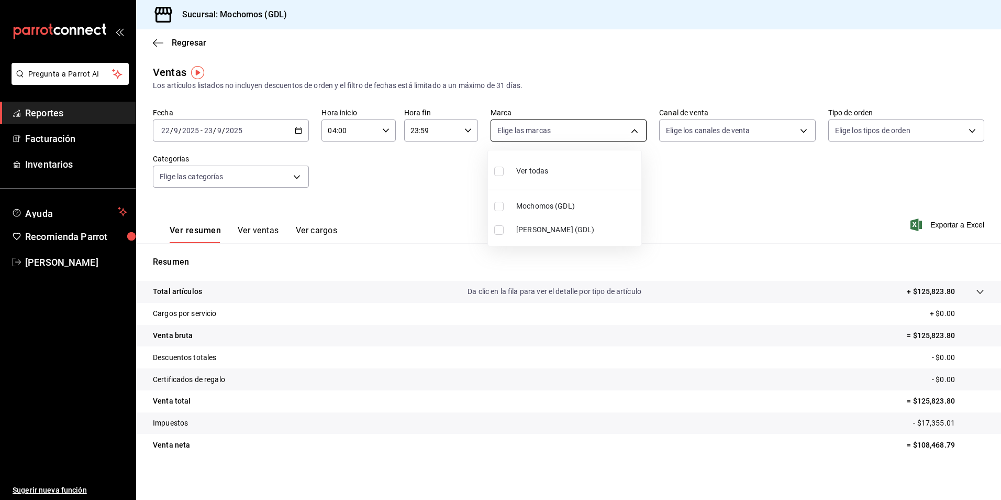
click at [511, 137] on body "Pregunta a Parrot AI Reportes Facturación Inventarios Ayuda Recomienda Parrot […" at bounding box center [500, 250] width 1001 height 500
click at [524, 229] on span "[PERSON_NAME] (GDL)" at bounding box center [576, 229] width 121 height 11
type input "9cac9703-0c5a-4d8b-addd-5b6b571d65b9"
checkbox input "true"
click at [701, 136] on div at bounding box center [500, 250] width 1001 height 500
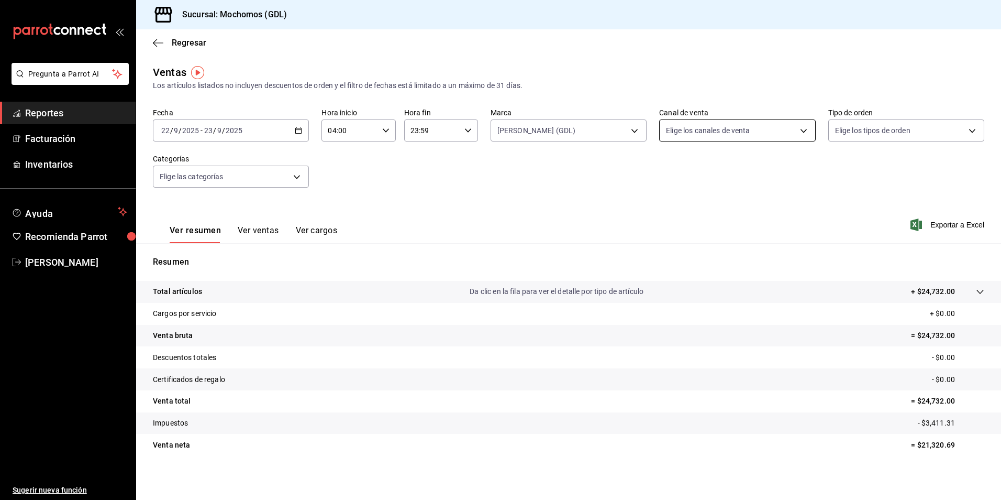
click at [689, 136] on body "Pregunta a Parrot AI Reportes Facturación Inventarios Ayuda Recomienda Parrot […" at bounding box center [500, 250] width 1001 height 500
click at [697, 173] on span "Ver todos" at bounding box center [700, 171] width 32 height 11
type input "PARROT,UBER_EATS,RAPPI,DIDI_FOOD,ONLINE"
checkbox input "true"
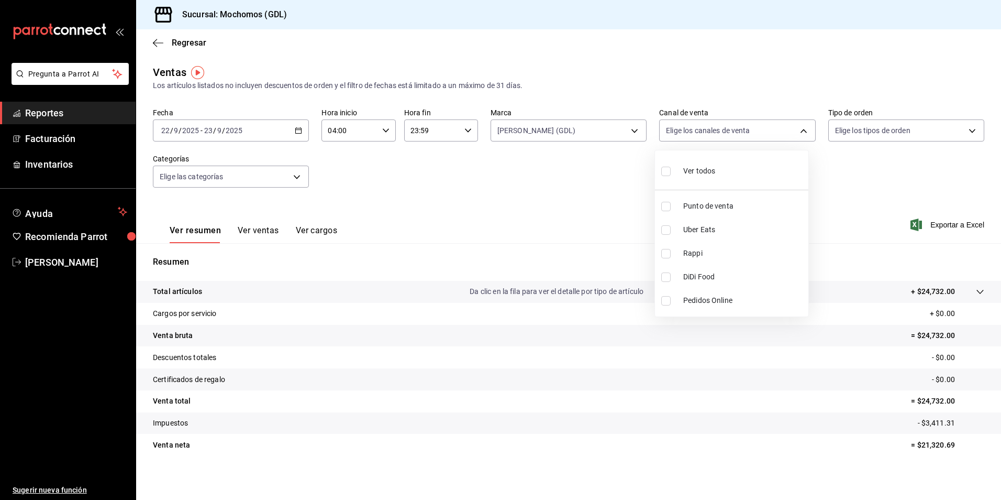
checkbox input "true"
click at [854, 136] on div at bounding box center [500, 250] width 1001 height 500
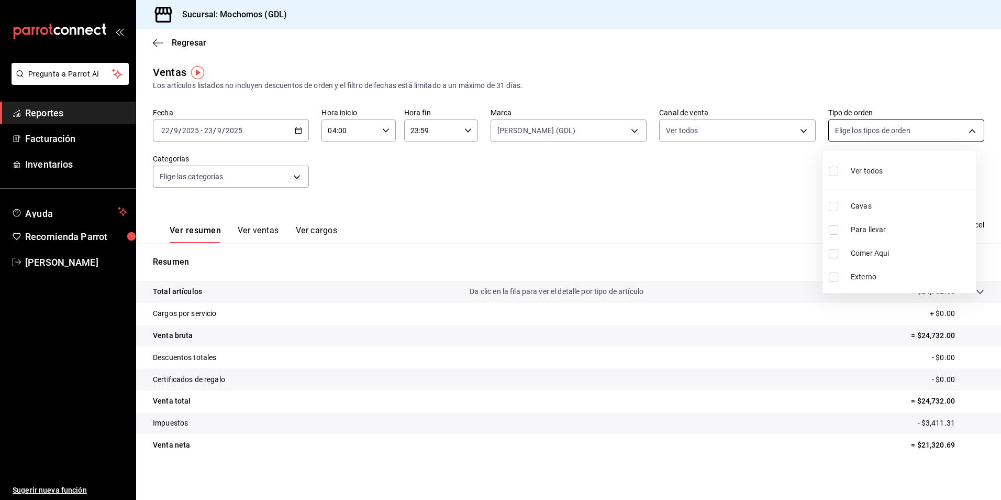
click at [846, 137] on body "Pregunta a Parrot AI Reportes Facturación Inventarios Ayuda Recomienda Parrot […" at bounding box center [500, 250] width 1001 height 500
click at [845, 166] on div "Ver todos" at bounding box center [856, 170] width 54 height 23
type input "c3d0baef-30c0-4718-9d76-caab43e27316,13c4cc4a-99d2-42c0-ba96-c3de8c08c13d,7b791…"
checkbox input "true"
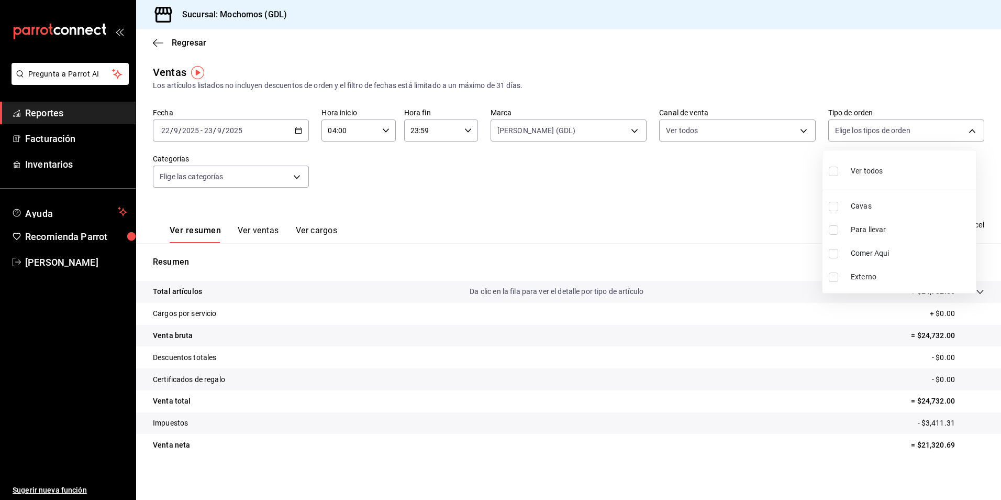
checkbox input "true"
click at [269, 174] on div at bounding box center [500, 250] width 1001 height 500
click at [269, 177] on body "Pregunta a Parrot AI Reportes Facturación Inventarios Ayuda Recomienda Parrot […" at bounding box center [500, 250] width 1001 height 500
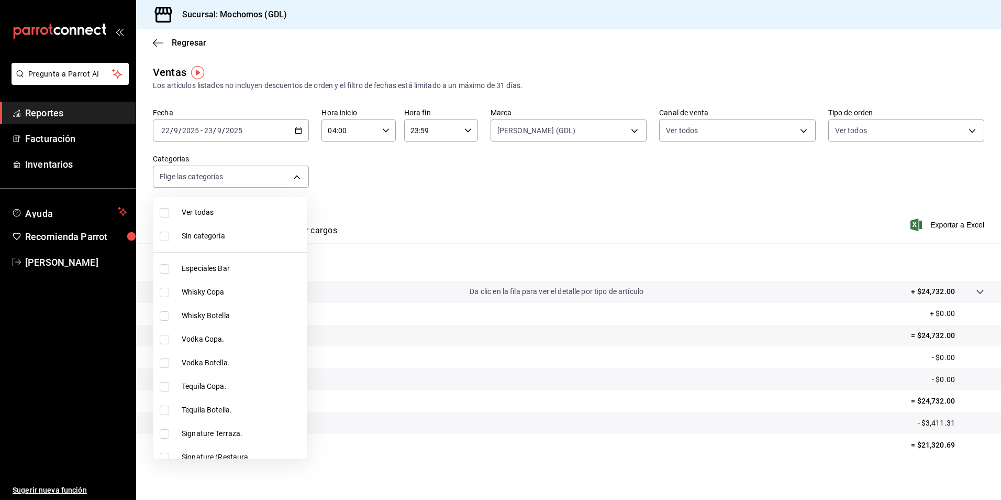
click at [258, 213] on span "Ver todas" at bounding box center [242, 212] width 121 height 11
type input "c0db8a99-aef8-4e9c-862d-72763fc5d605,0e6da5ad-e1ed-4623-8a7f-4db137866549,4ba6e…"
checkbox input "true"
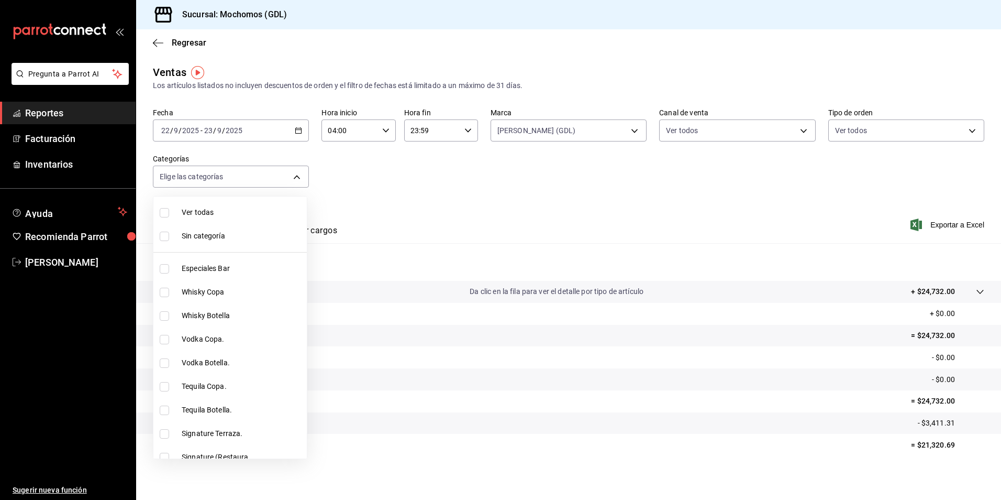
checkbox input "true"
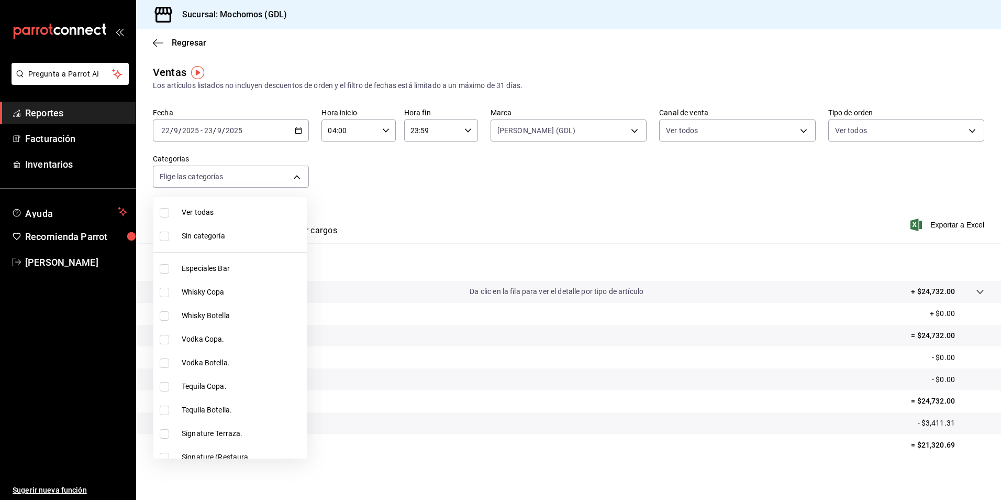
checkbox input "true"
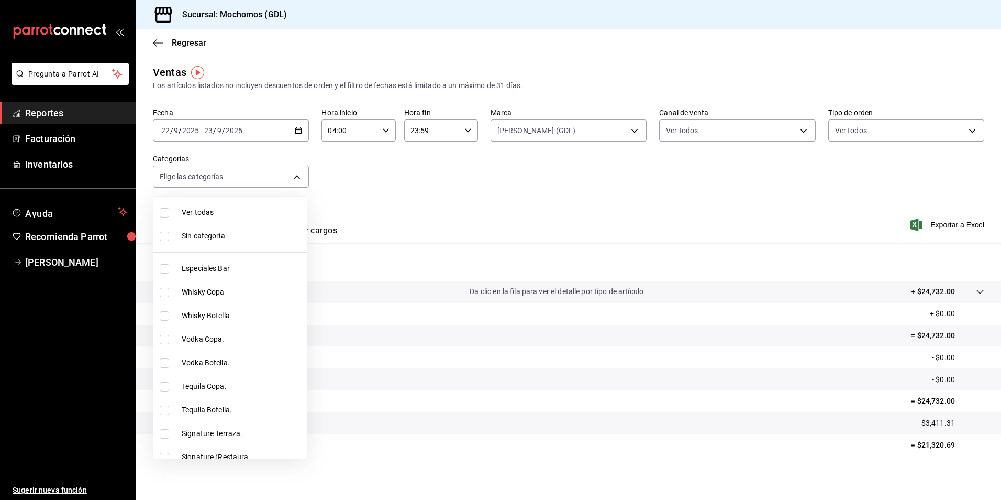
checkbox input "true"
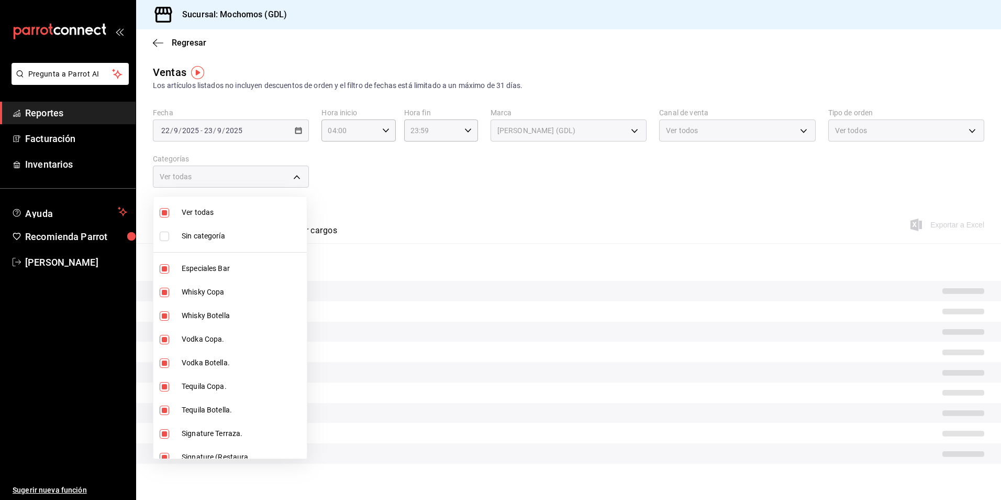
click at [251, 234] on span "Sin categoría" at bounding box center [242, 235] width 121 height 11
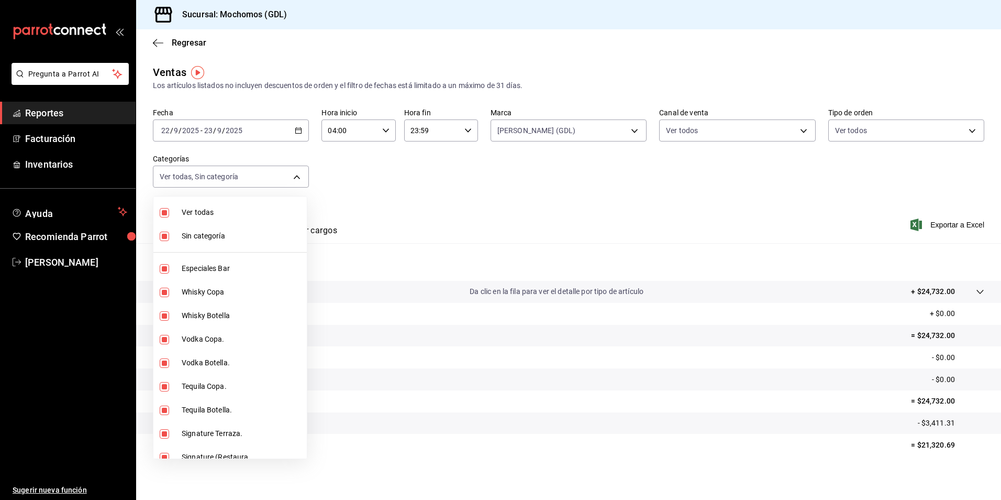
click at [427, 203] on div at bounding box center [500, 250] width 1001 height 500
